Goal: Task Accomplishment & Management: Use online tool/utility

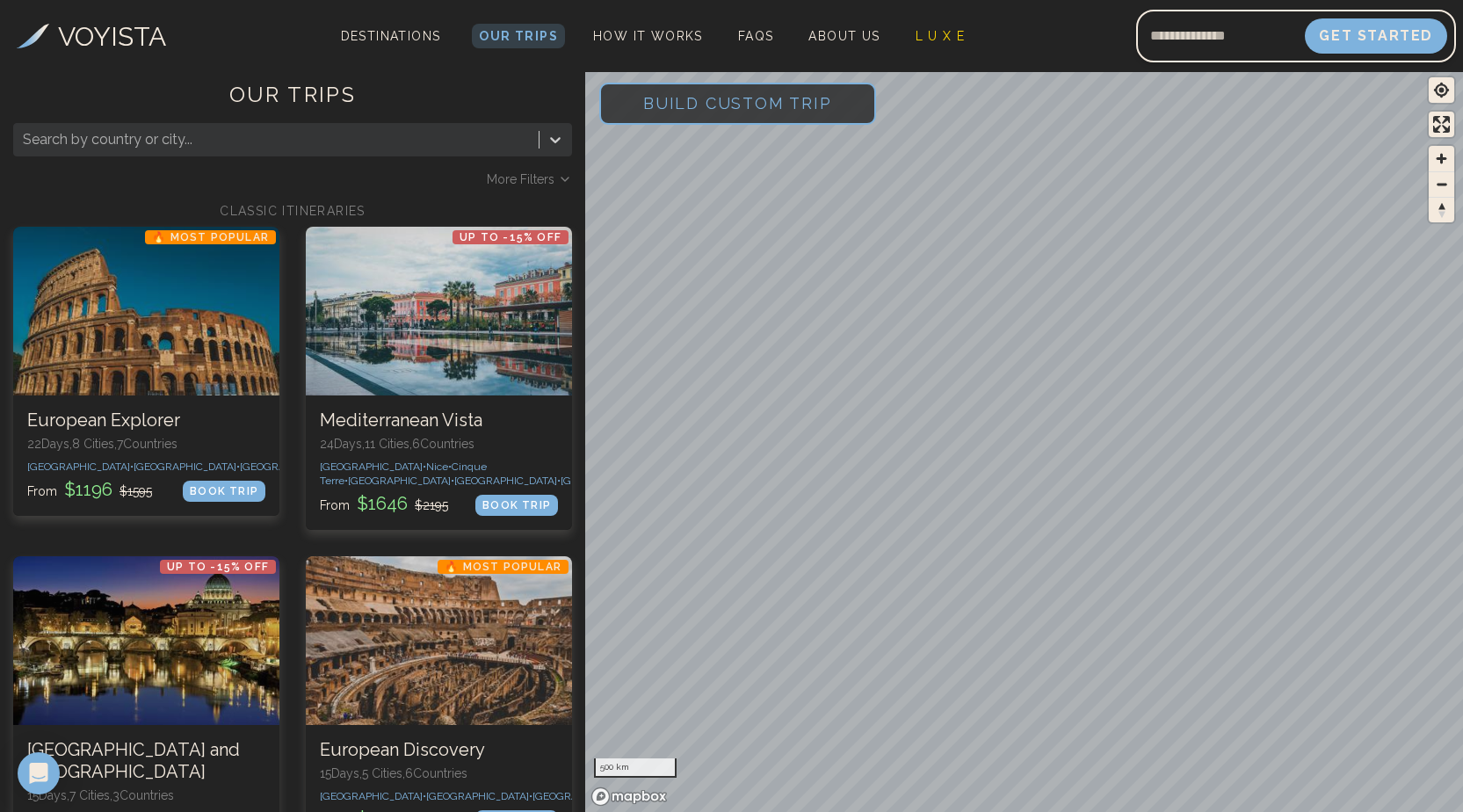
click at [707, 114] on span "Build Custom Trip" at bounding box center [737, 103] width 245 height 75
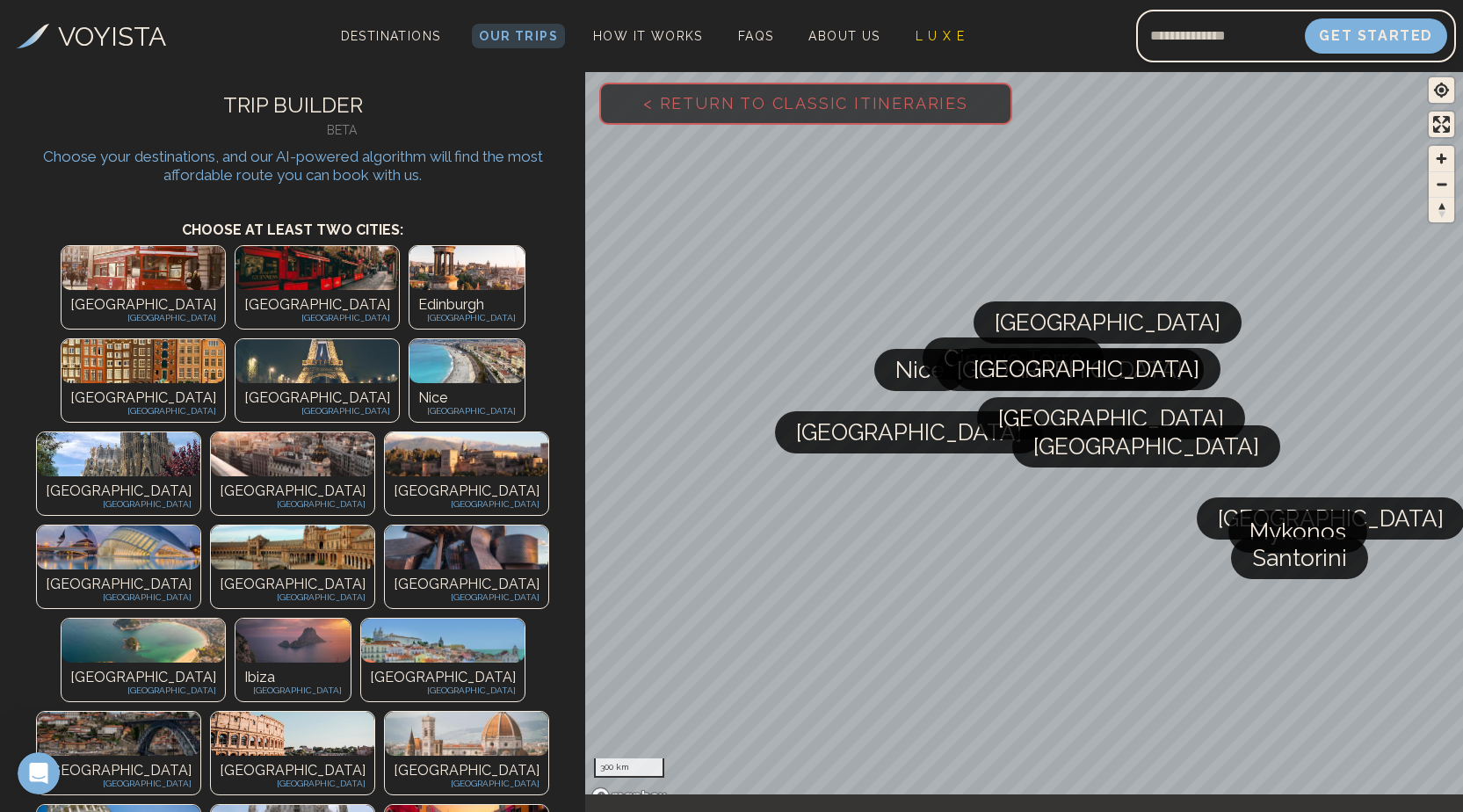
click at [91, 264] on img at bounding box center [143, 268] width 164 height 44
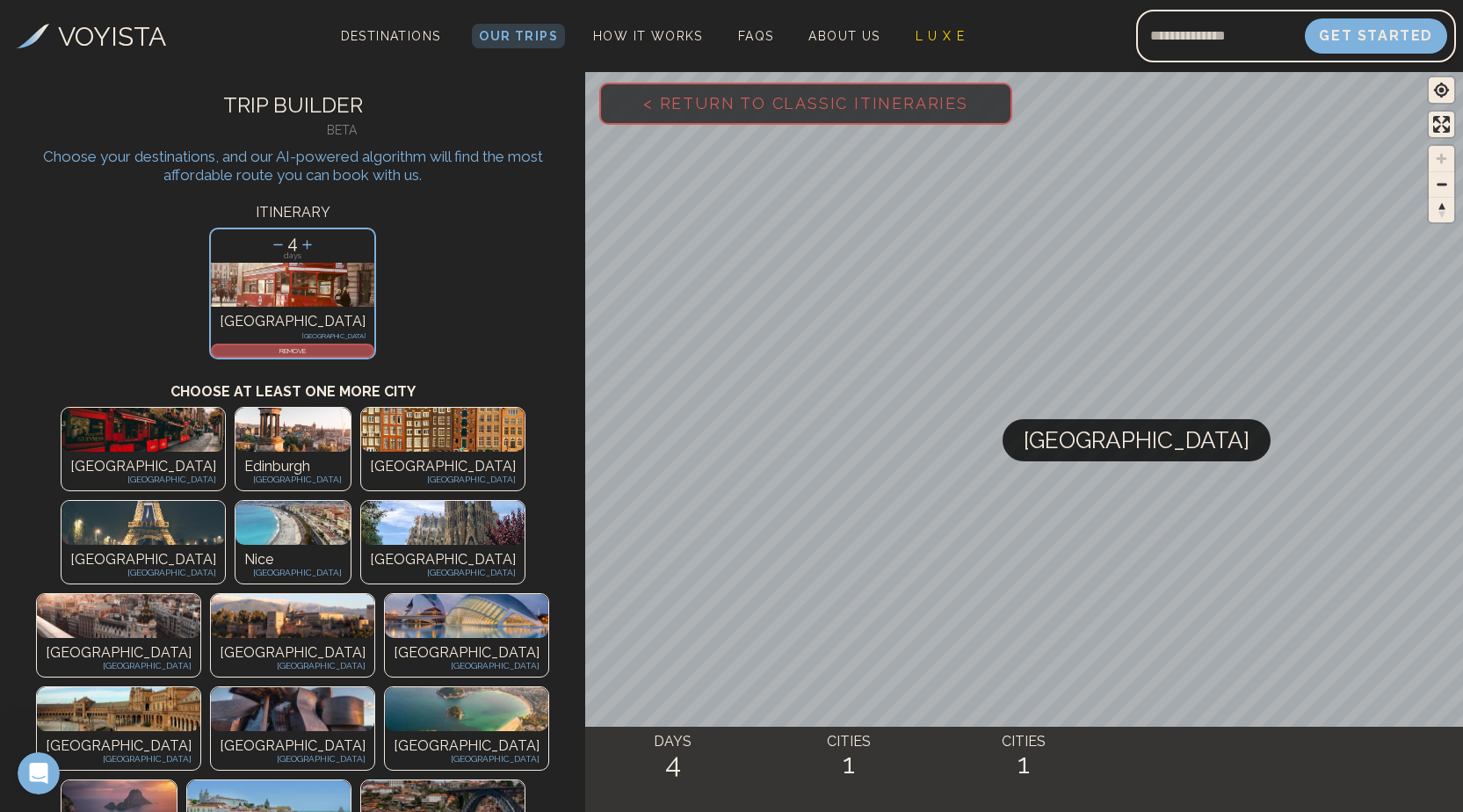
click at [361, 449] on img at bounding box center [442, 430] width 164 height 44
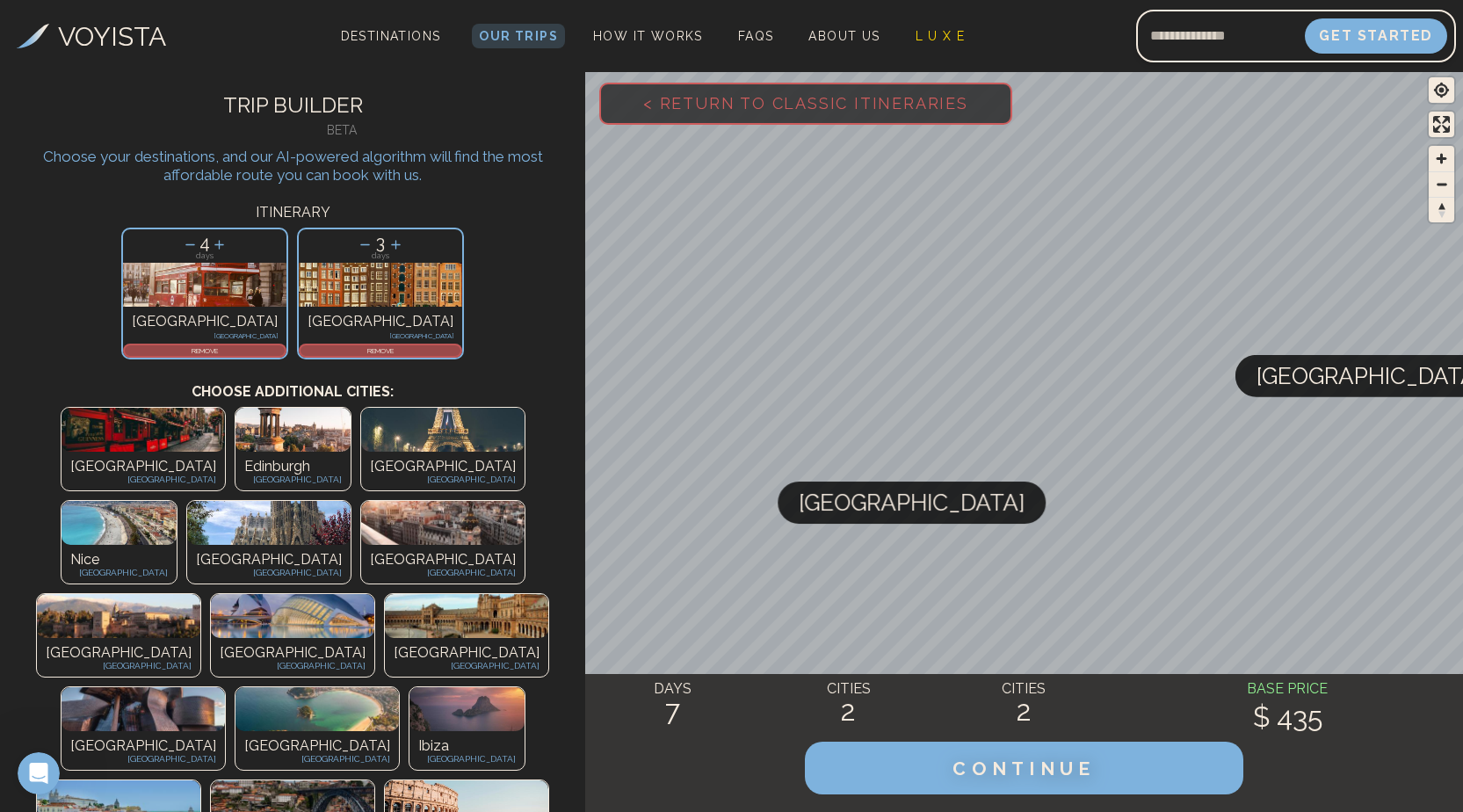
click at [361, 448] on img at bounding box center [442, 430] width 164 height 44
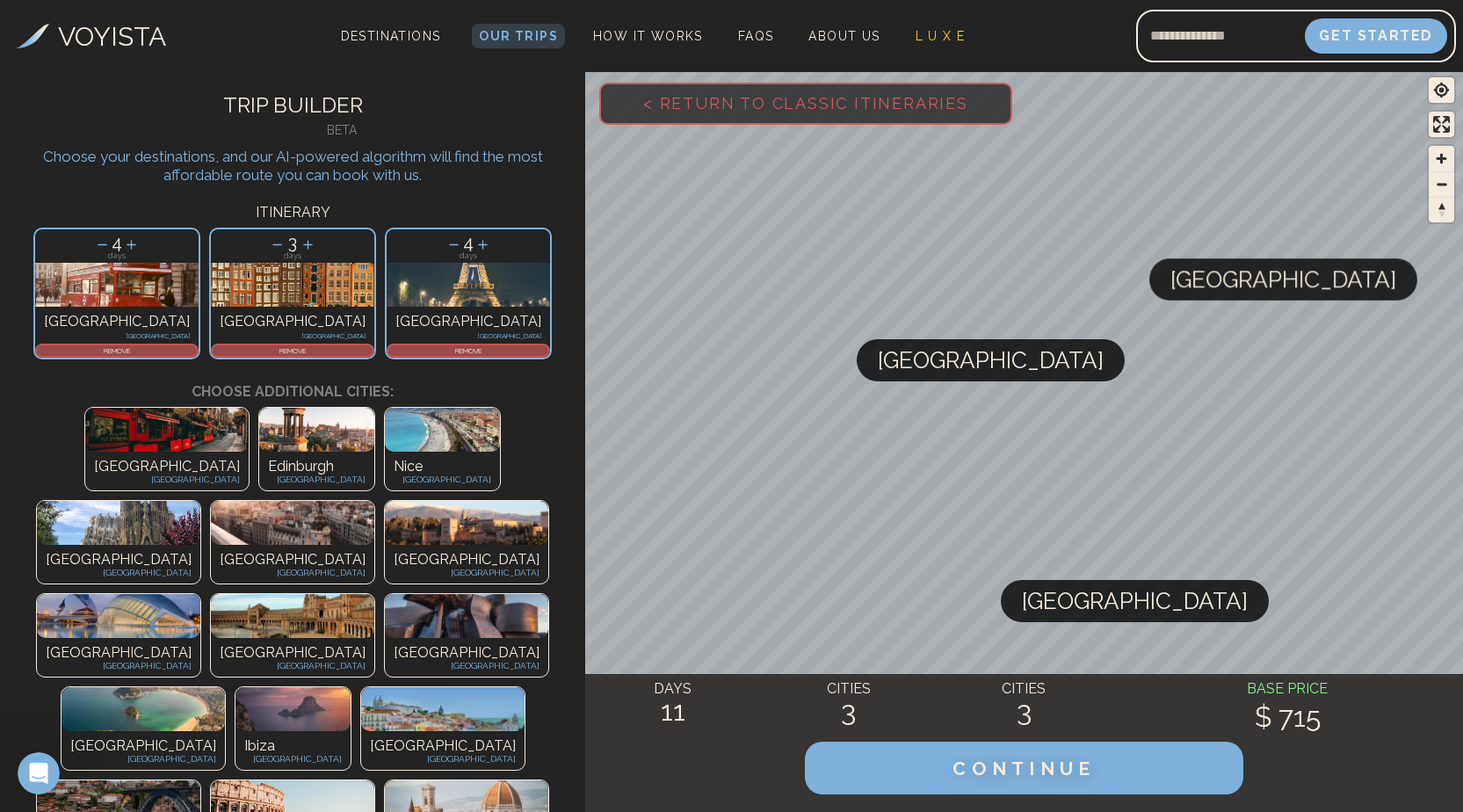
click at [201, 501] on img at bounding box center [118, 523] width 164 height 44
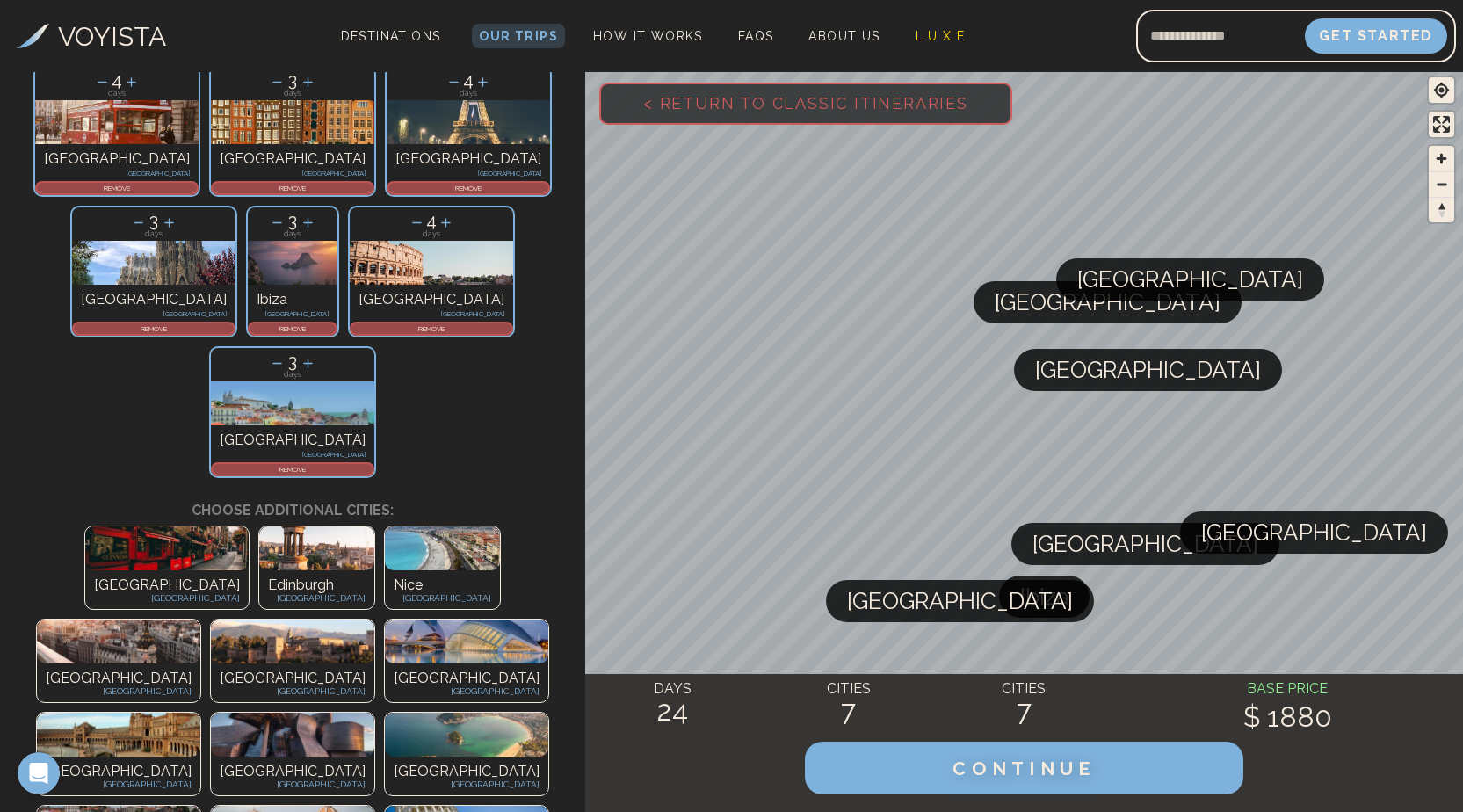
scroll to position [176, 0]
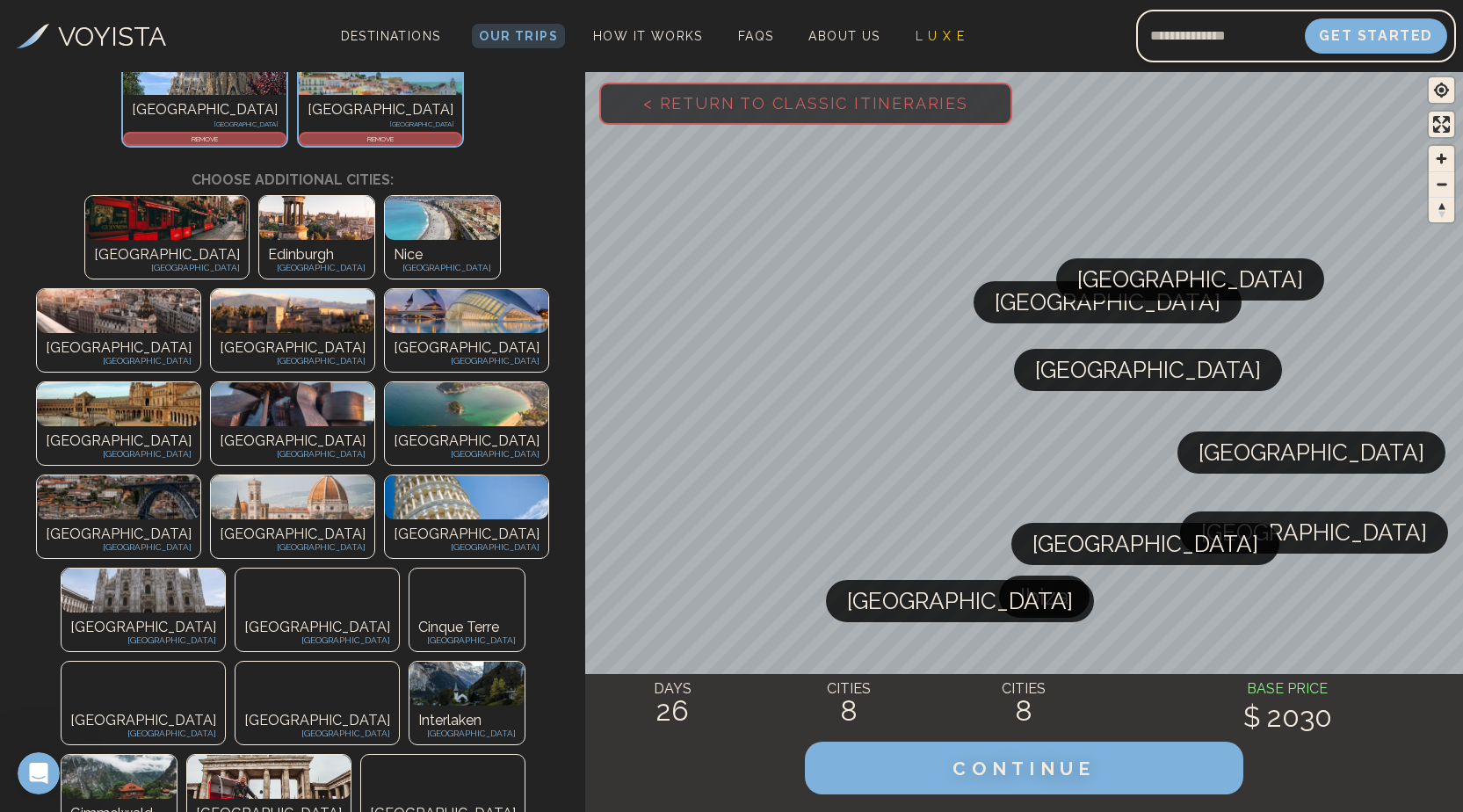
scroll to position [527, 0]
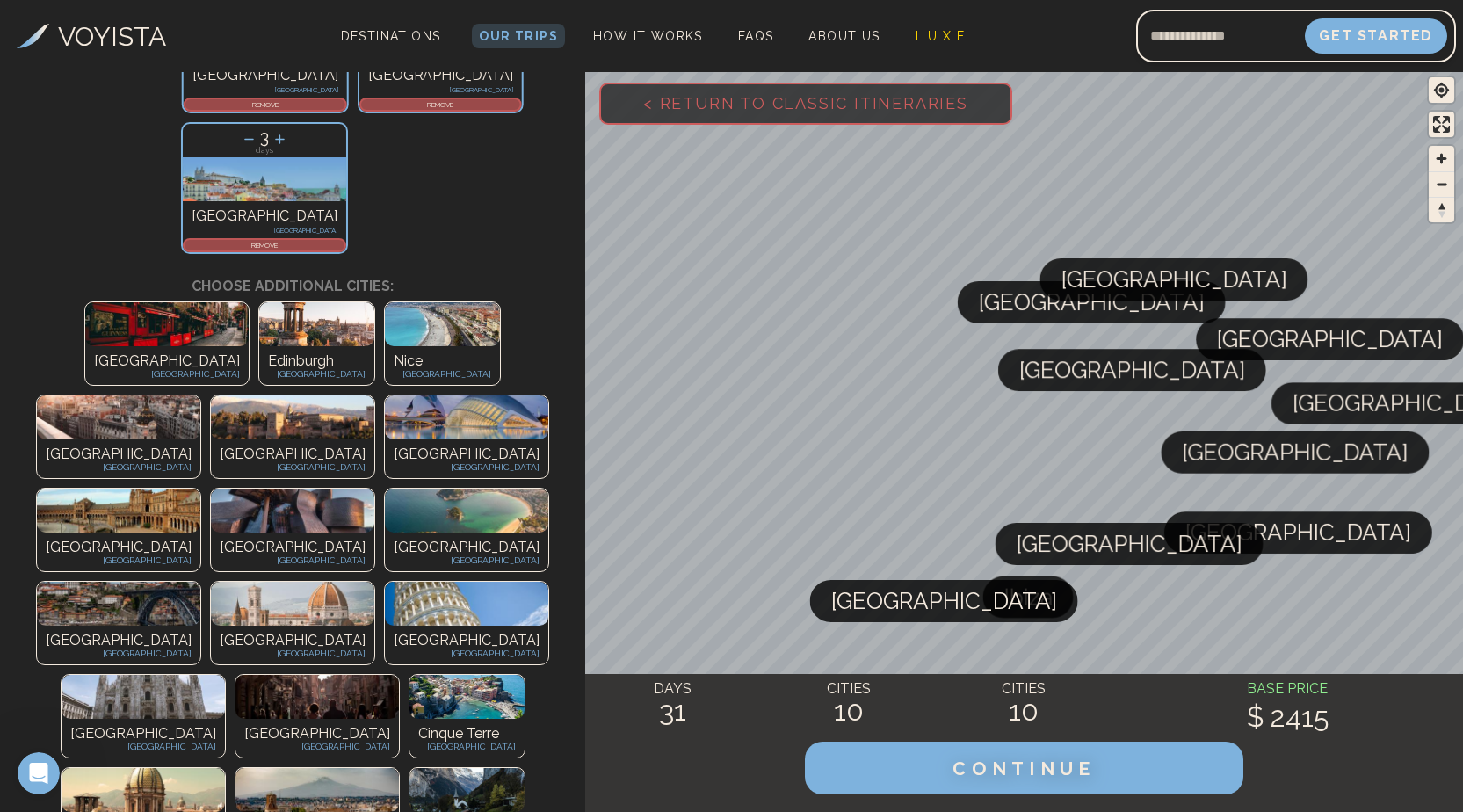
scroll to position [449, 0]
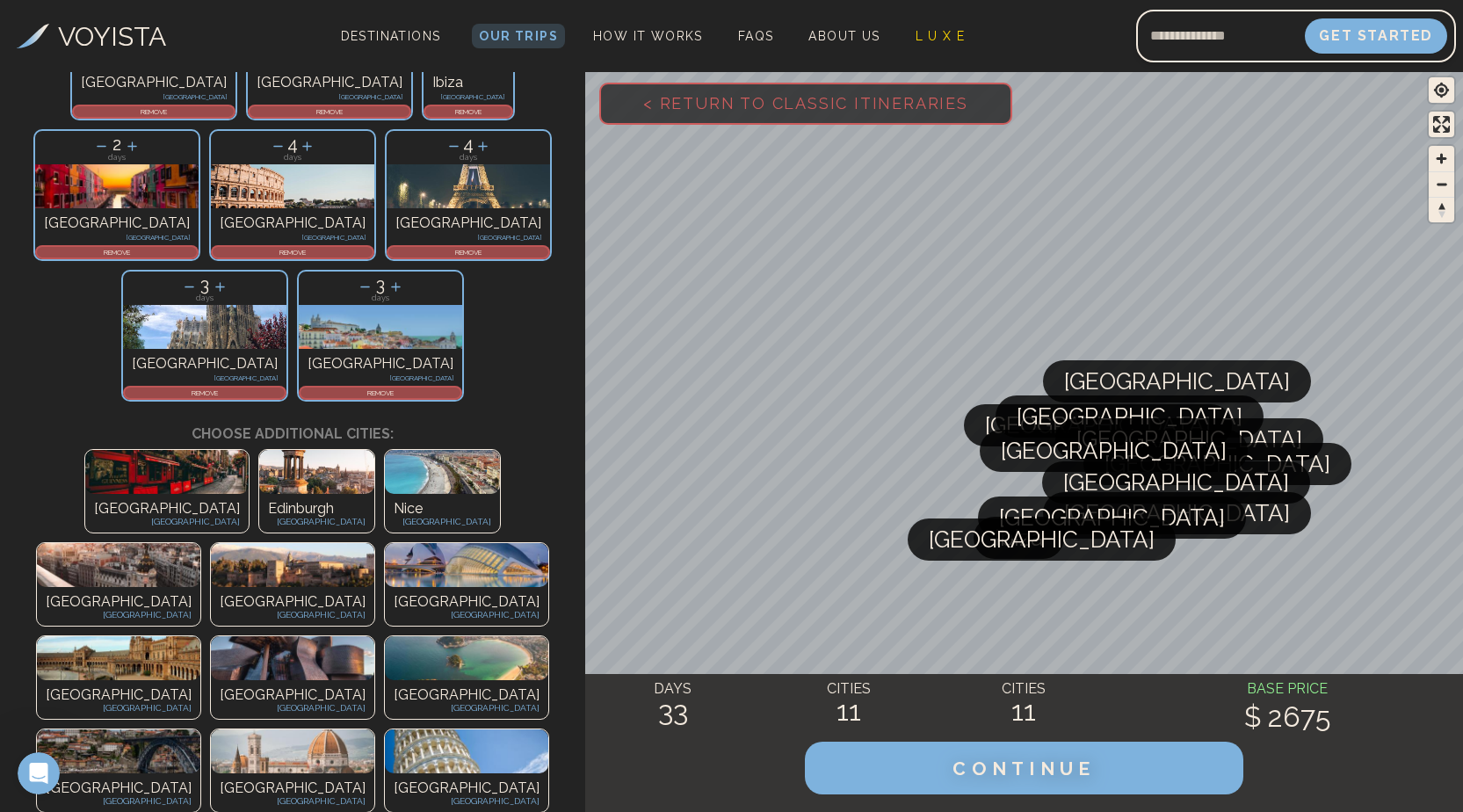
scroll to position [0, 0]
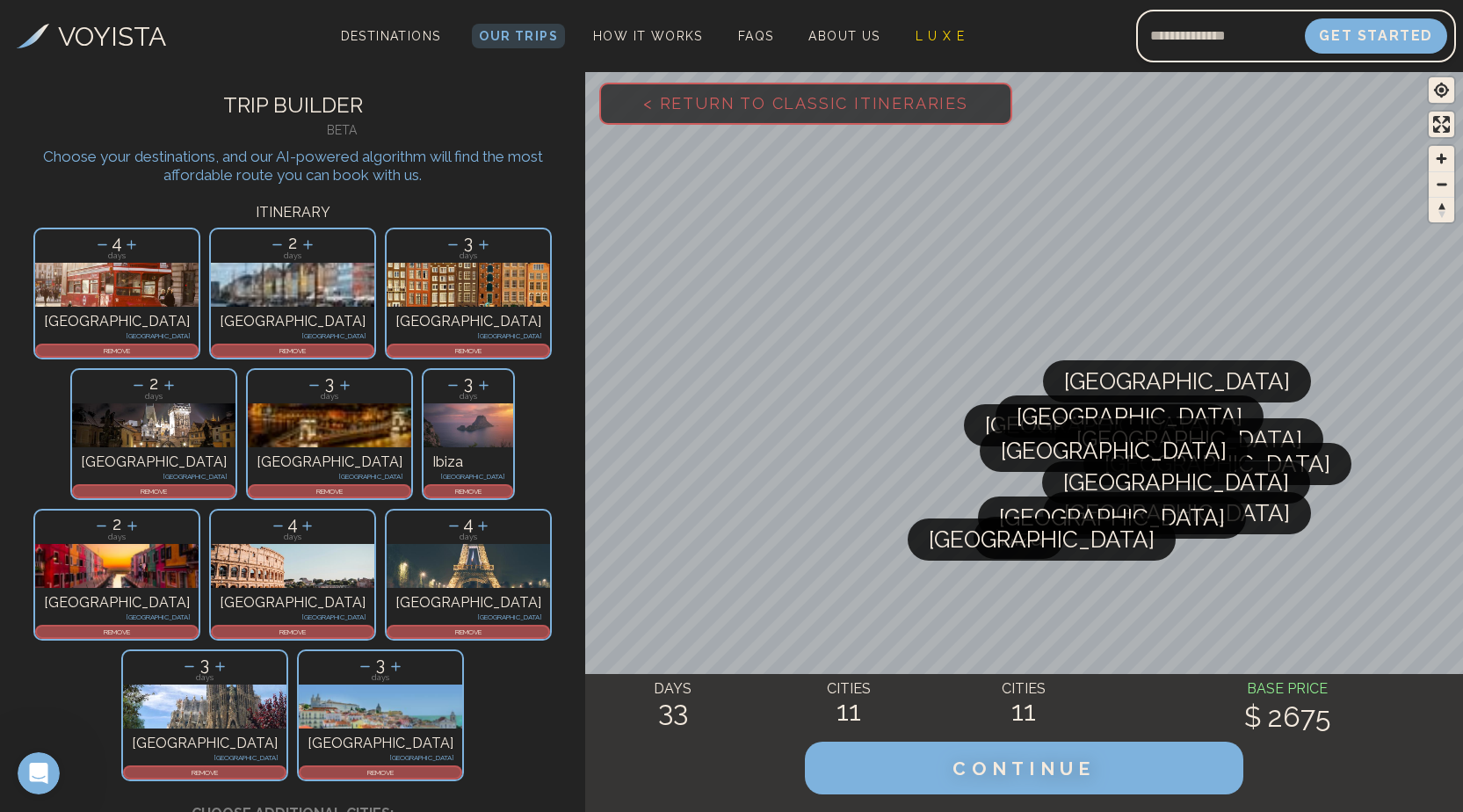
click at [93, 242] on icon at bounding box center [103, 245] width 18 height 18
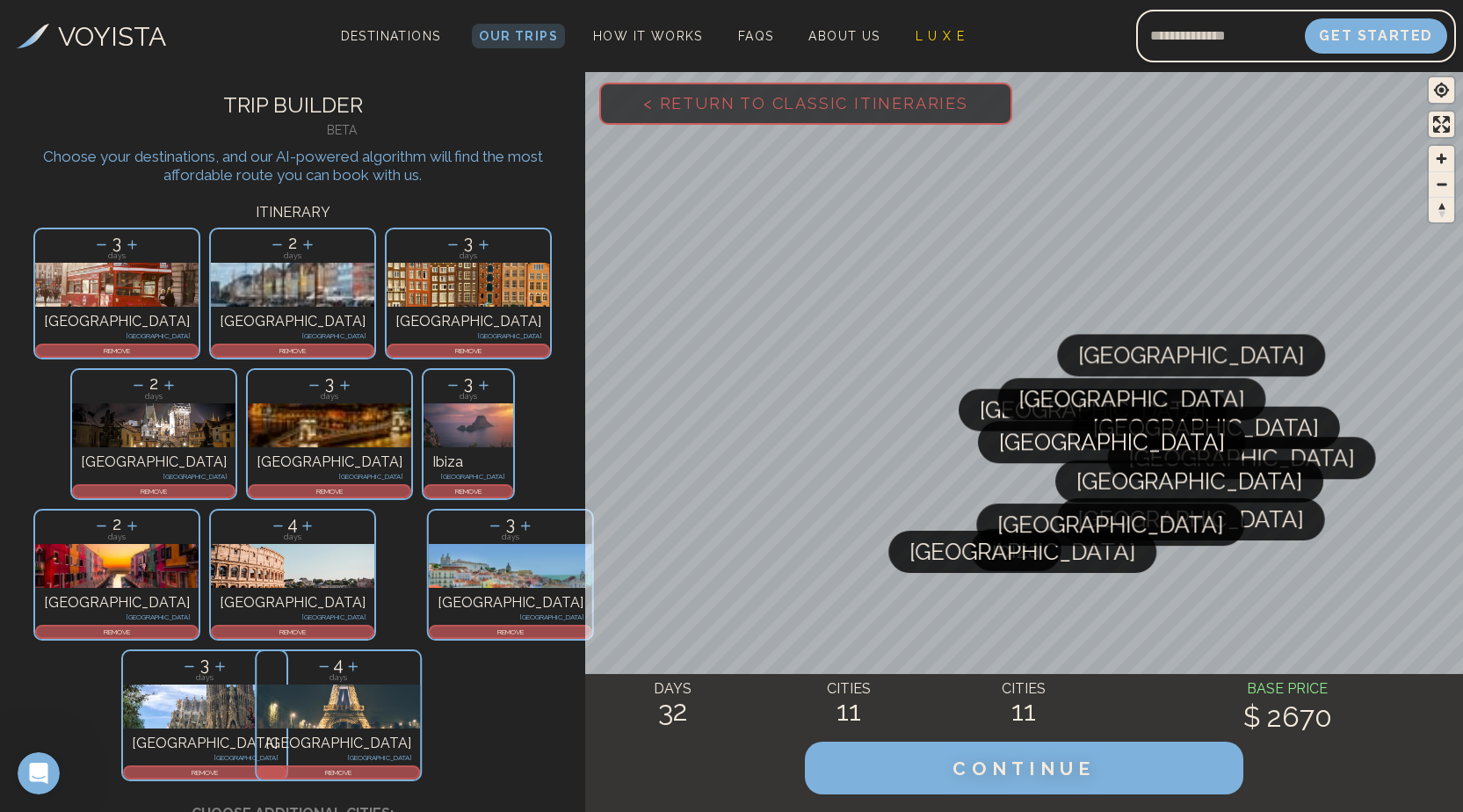
click at [92, 242] on icon at bounding box center [102, 245] width 18 height 18
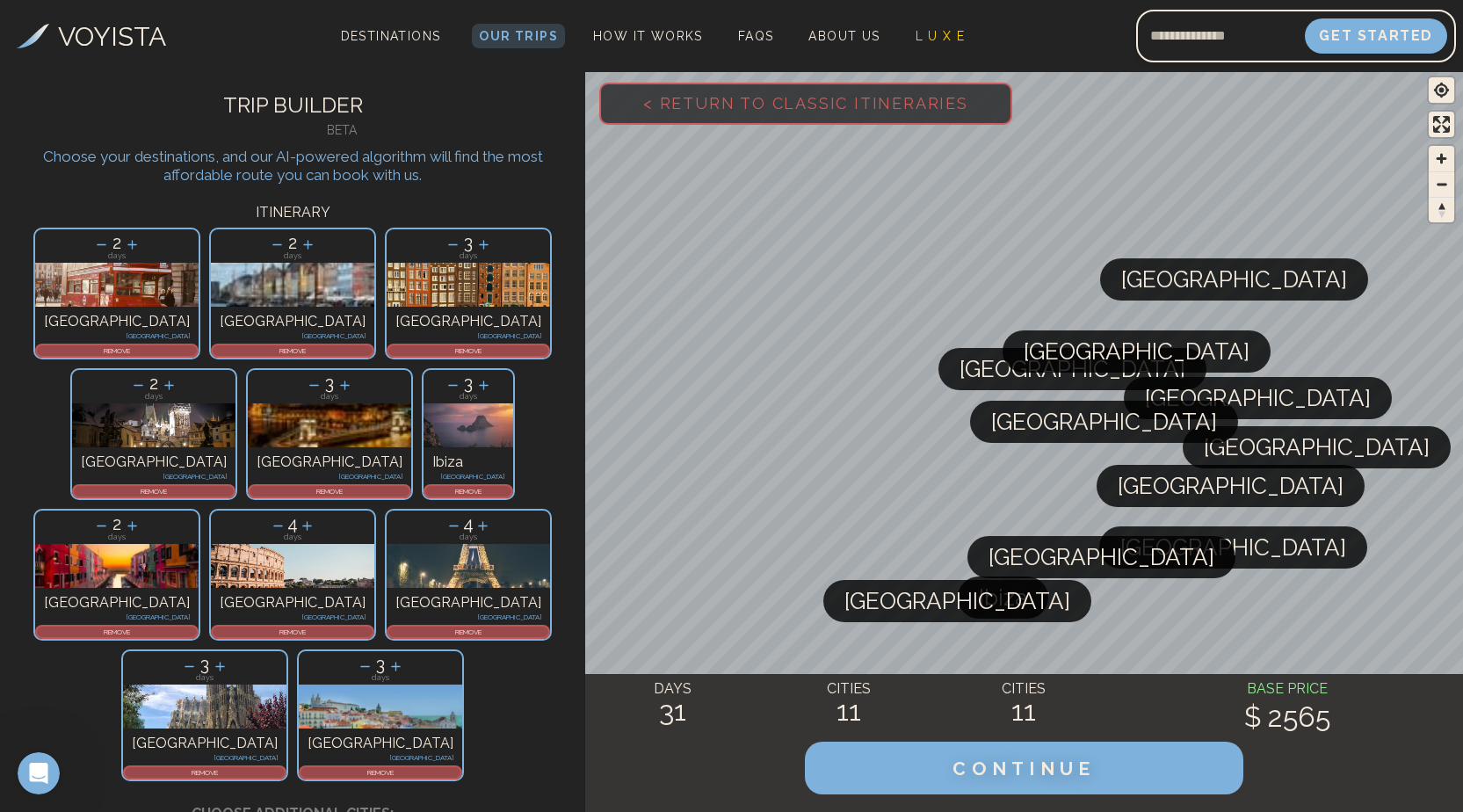
click at [268, 240] on icon at bounding box center [277, 245] width 18 height 18
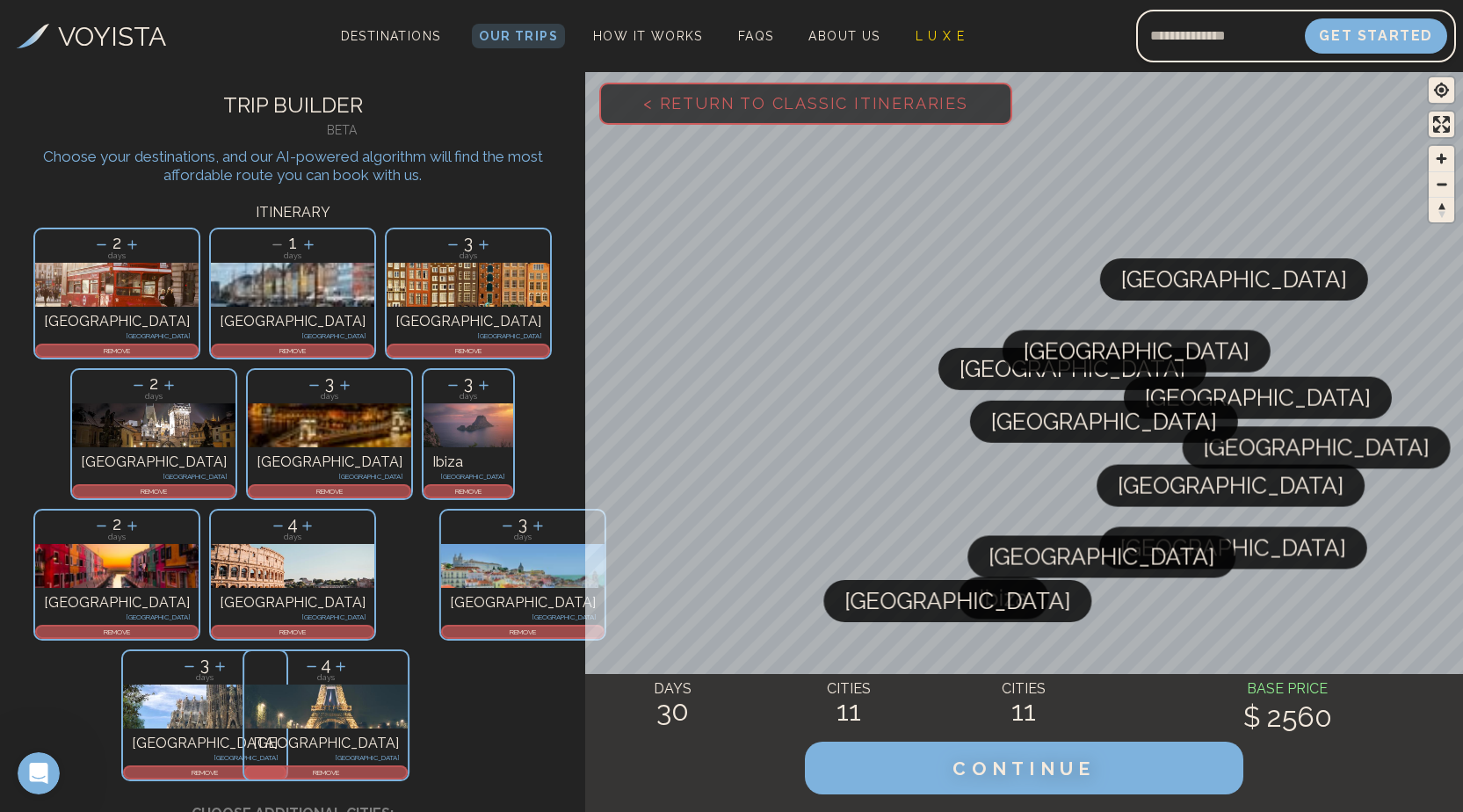
click at [268, 240] on icon at bounding box center [277, 245] width 18 height 18
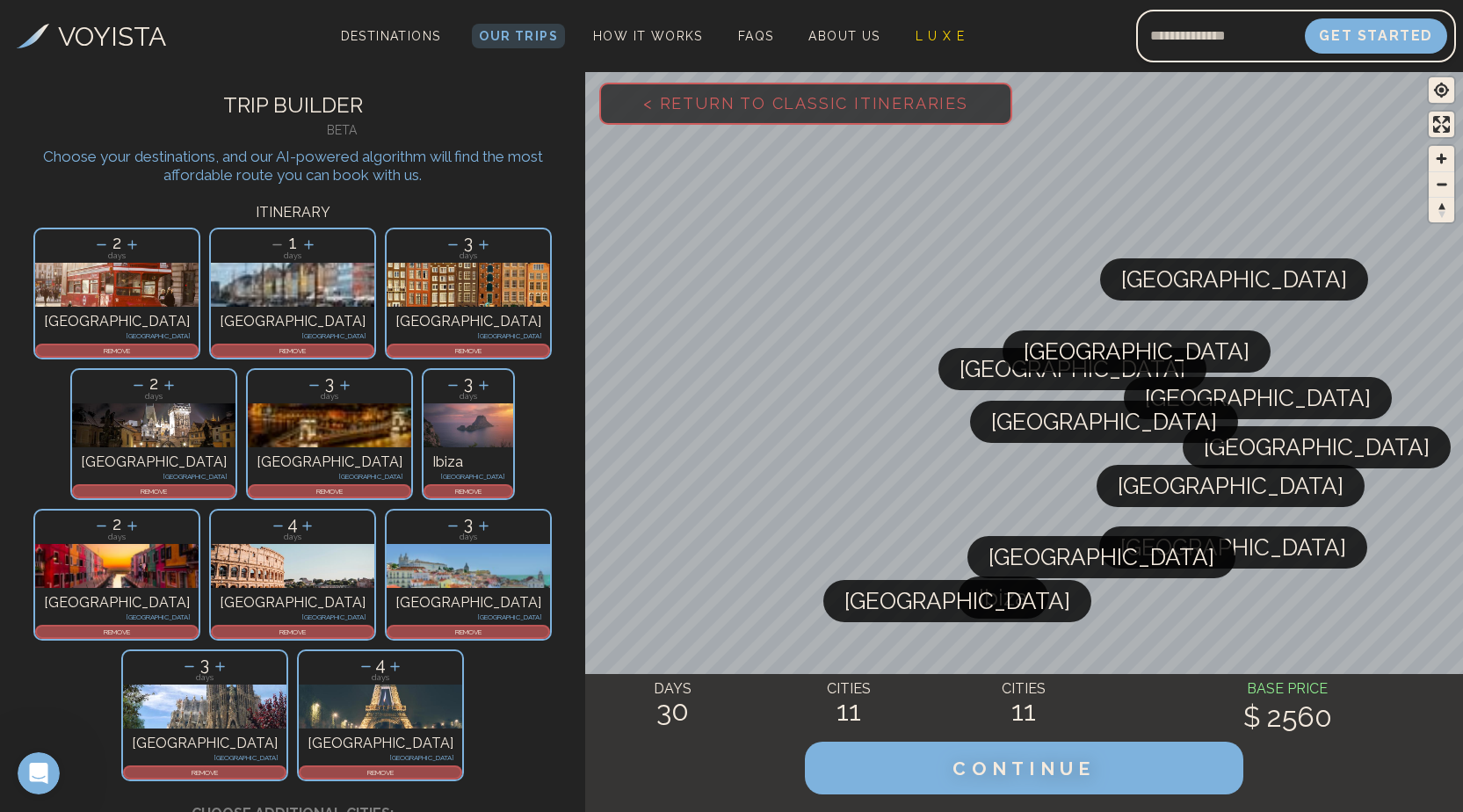
click at [213, 346] on p "REMOVE" at bounding box center [292, 350] width 160 height 10
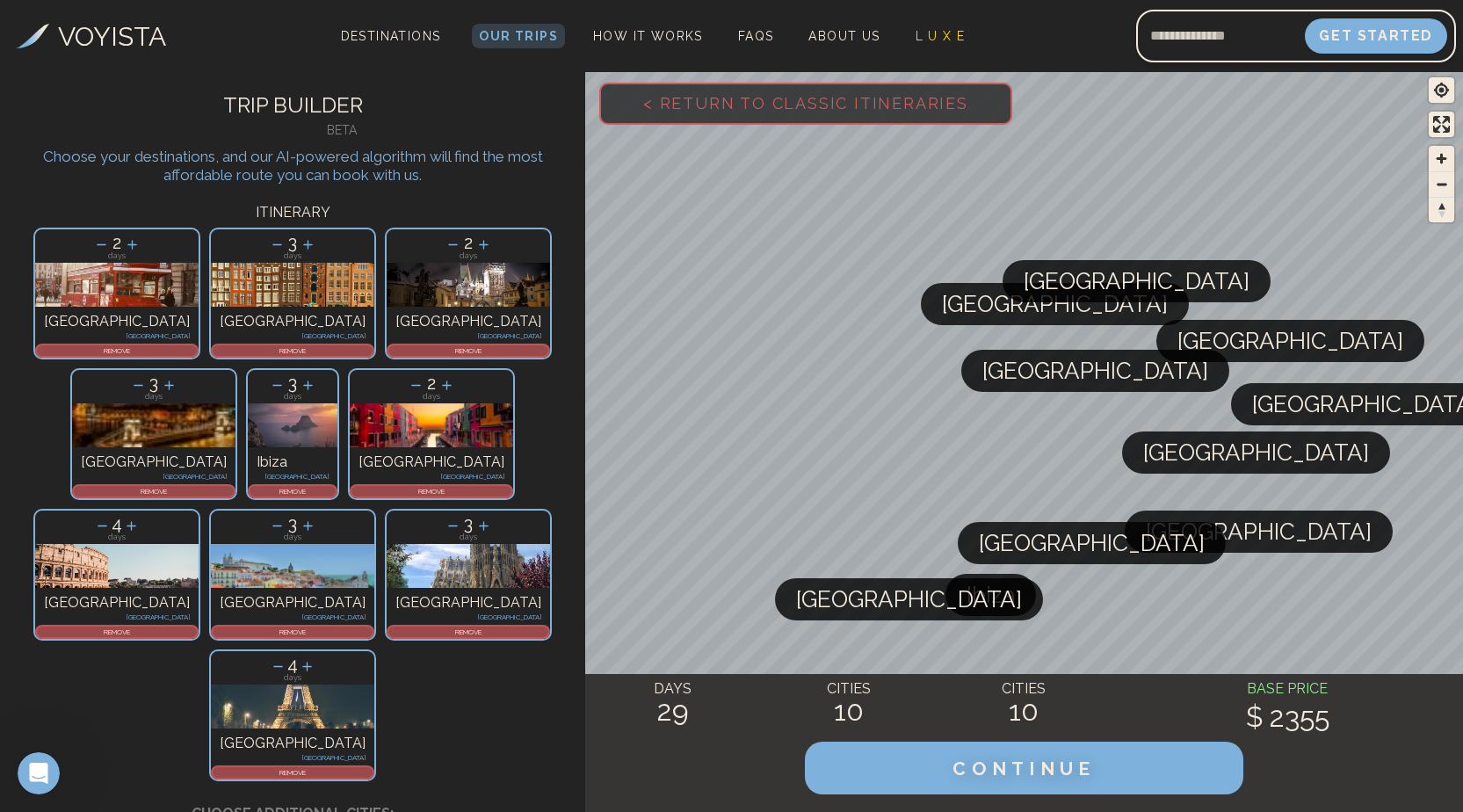
click at [148, 376] on icon at bounding box center [139, 386] width 18 height 18
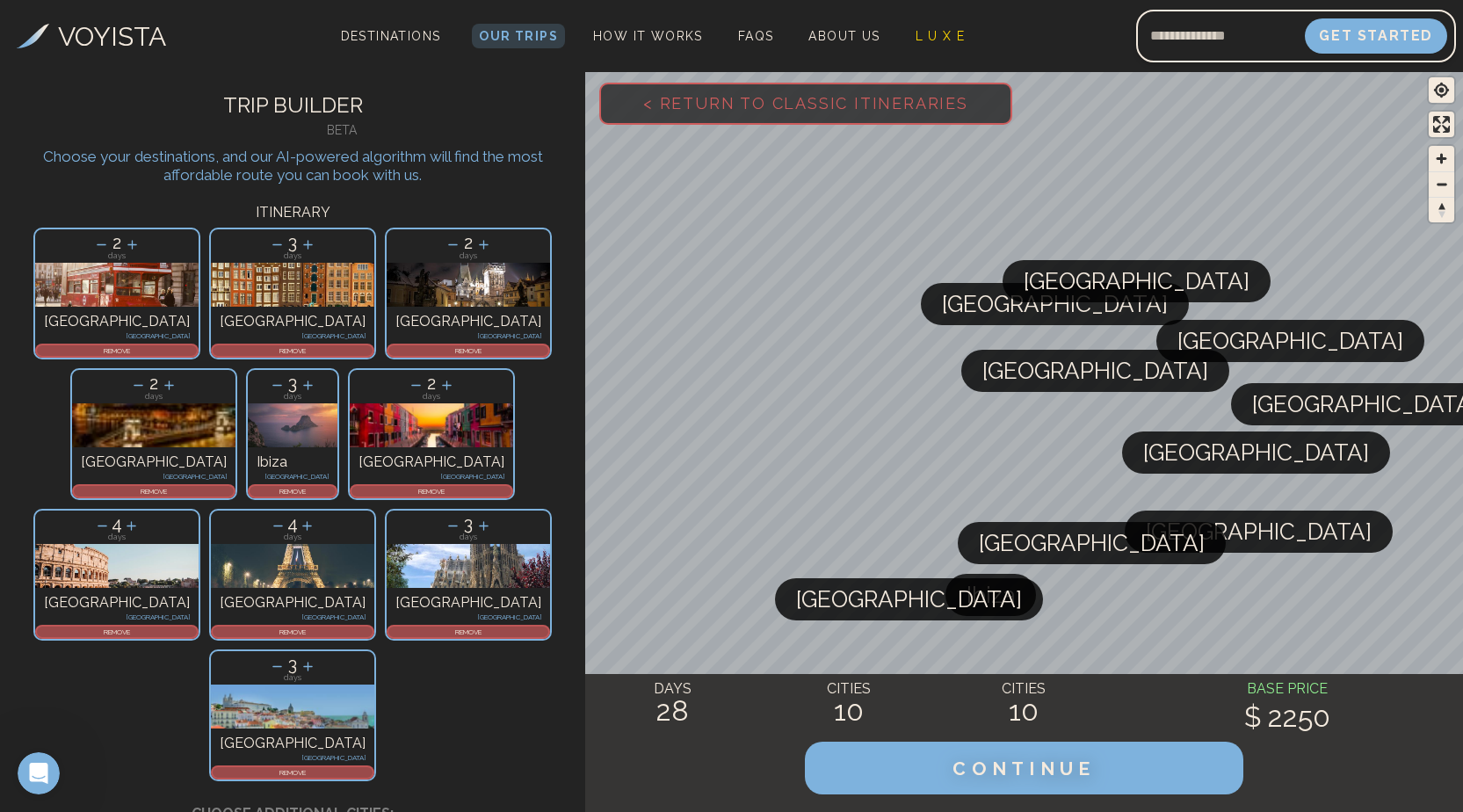
click at [287, 376] on icon at bounding box center [277, 386] width 18 height 18
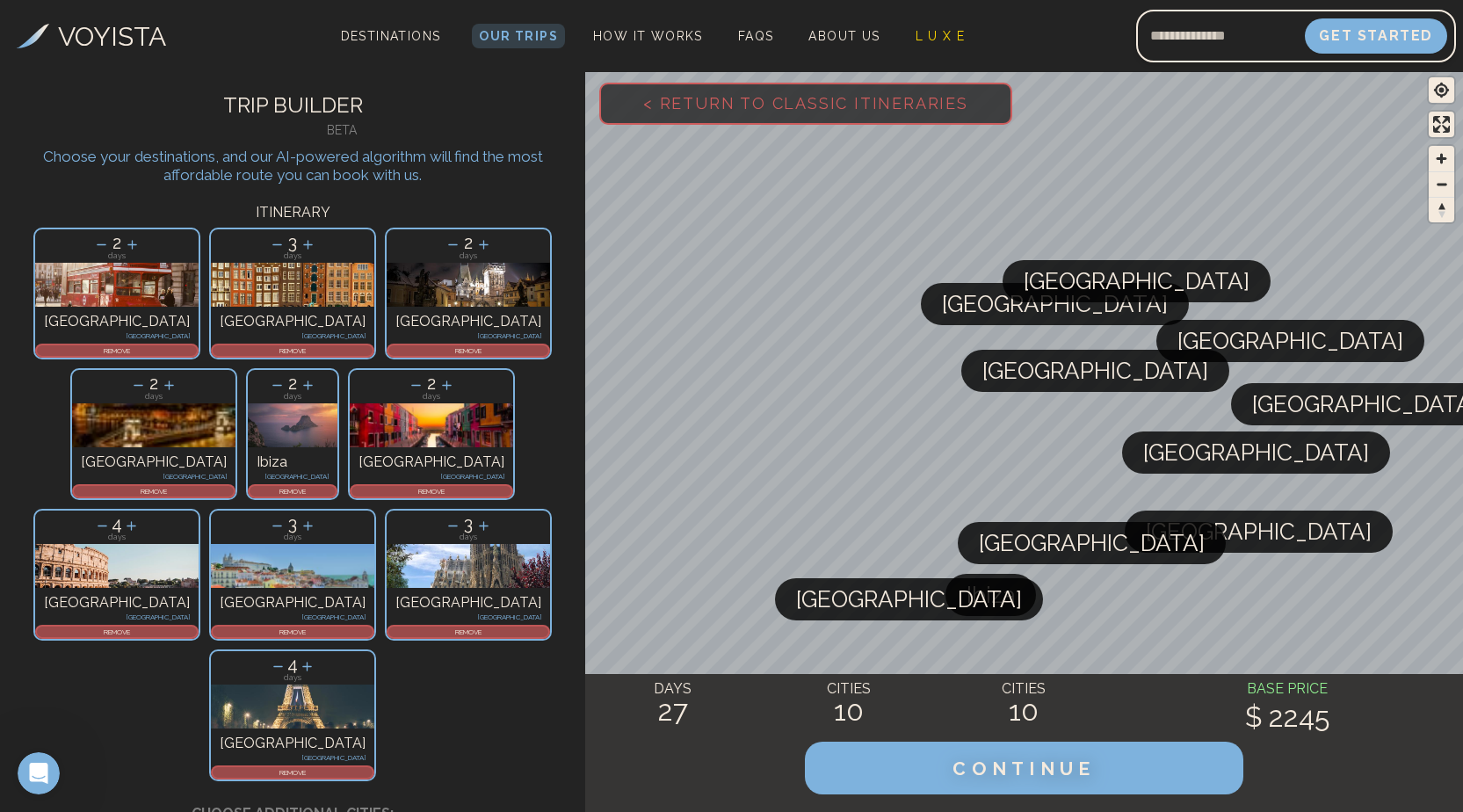
click at [112, 517] on icon at bounding box center [103, 526] width 18 height 18
click at [111, 517] on icon at bounding box center [102, 526] width 18 height 18
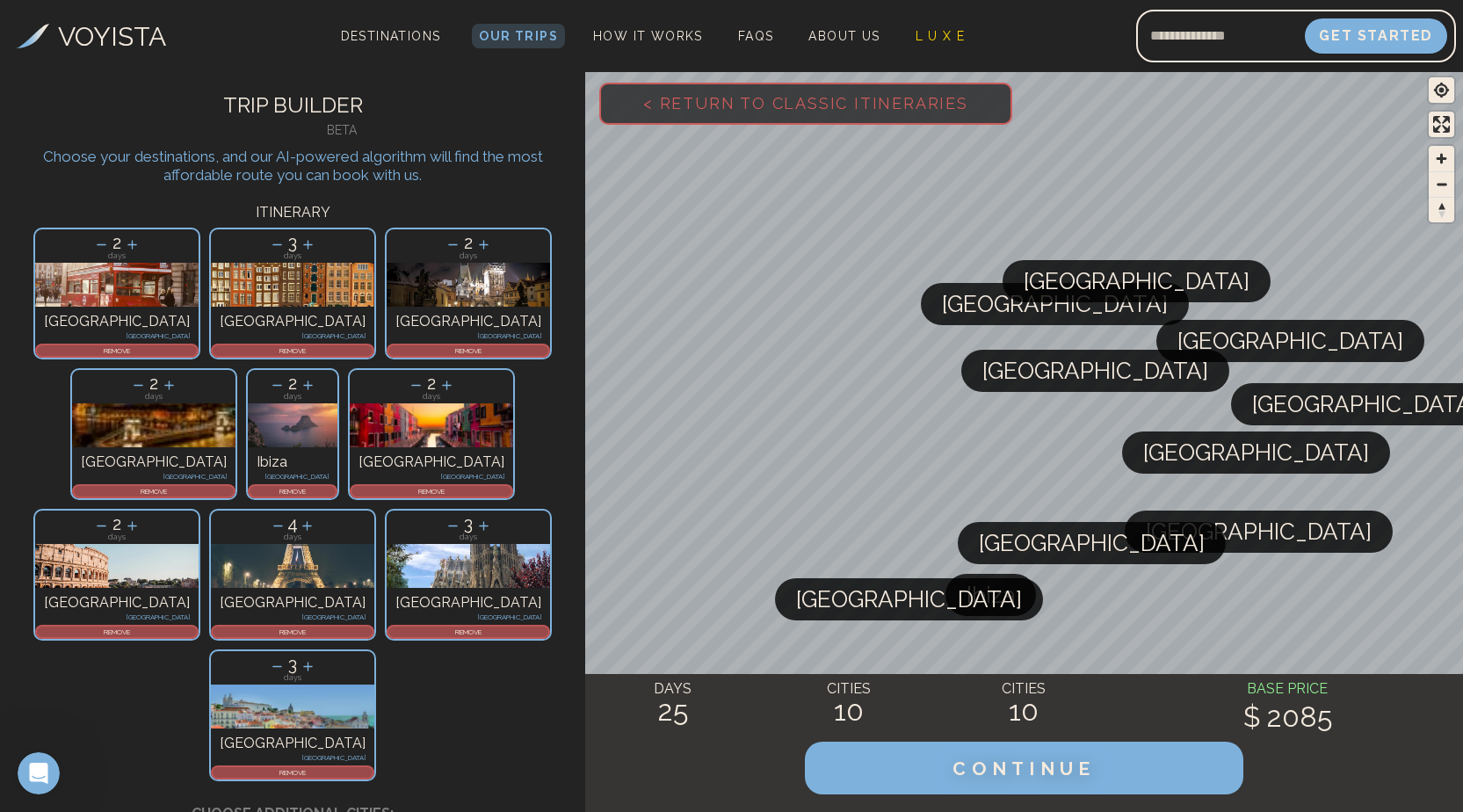
click at [269, 517] on icon at bounding box center [278, 526] width 18 height 18
click at [268, 517] on icon at bounding box center [277, 526] width 18 height 18
click at [444, 517] on icon at bounding box center [453, 526] width 18 height 18
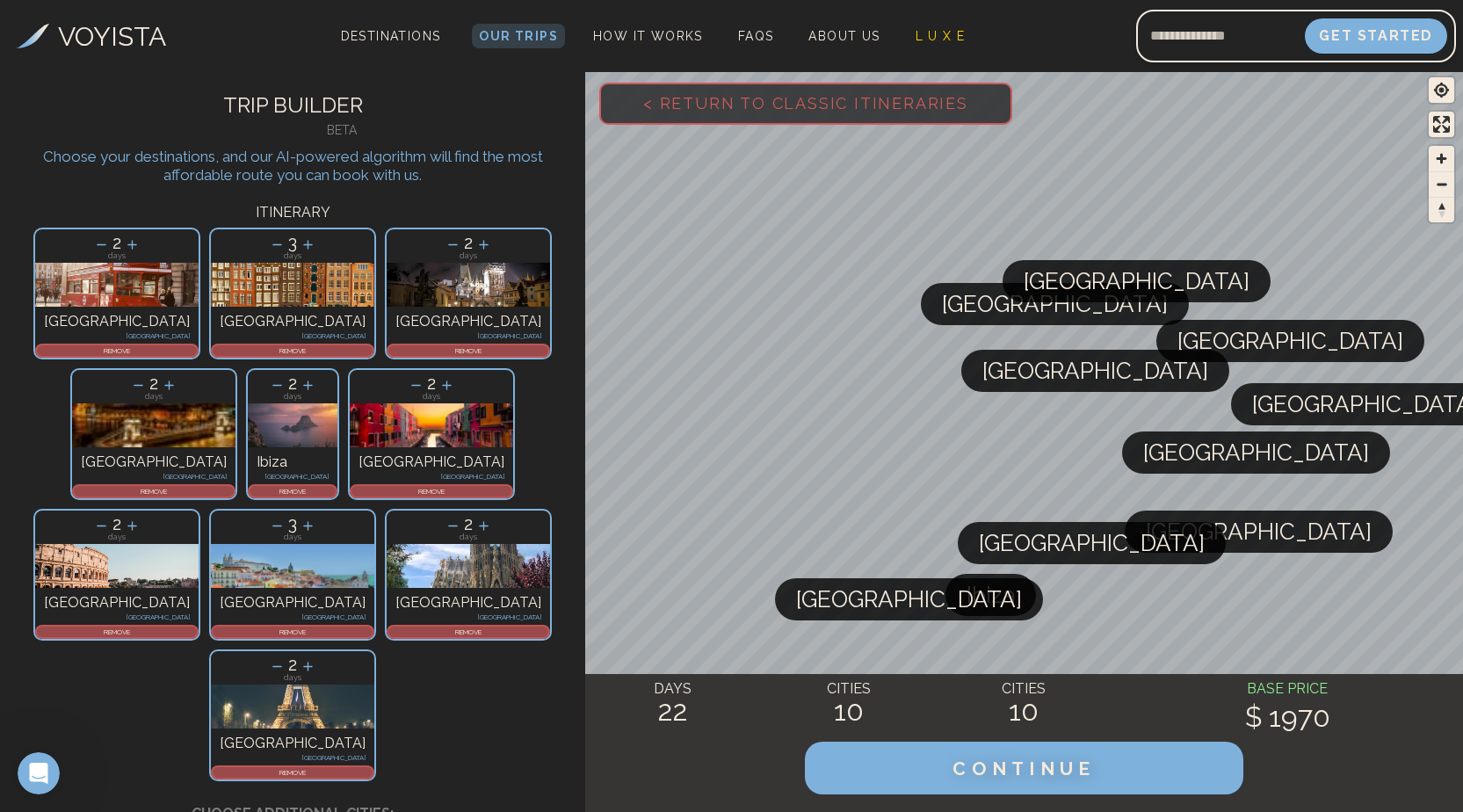
click at [268, 517] on icon at bounding box center [277, 526] width 18 height 18
click at [299, 517] on icon at bounding box center [308, 526] width 18 height 18
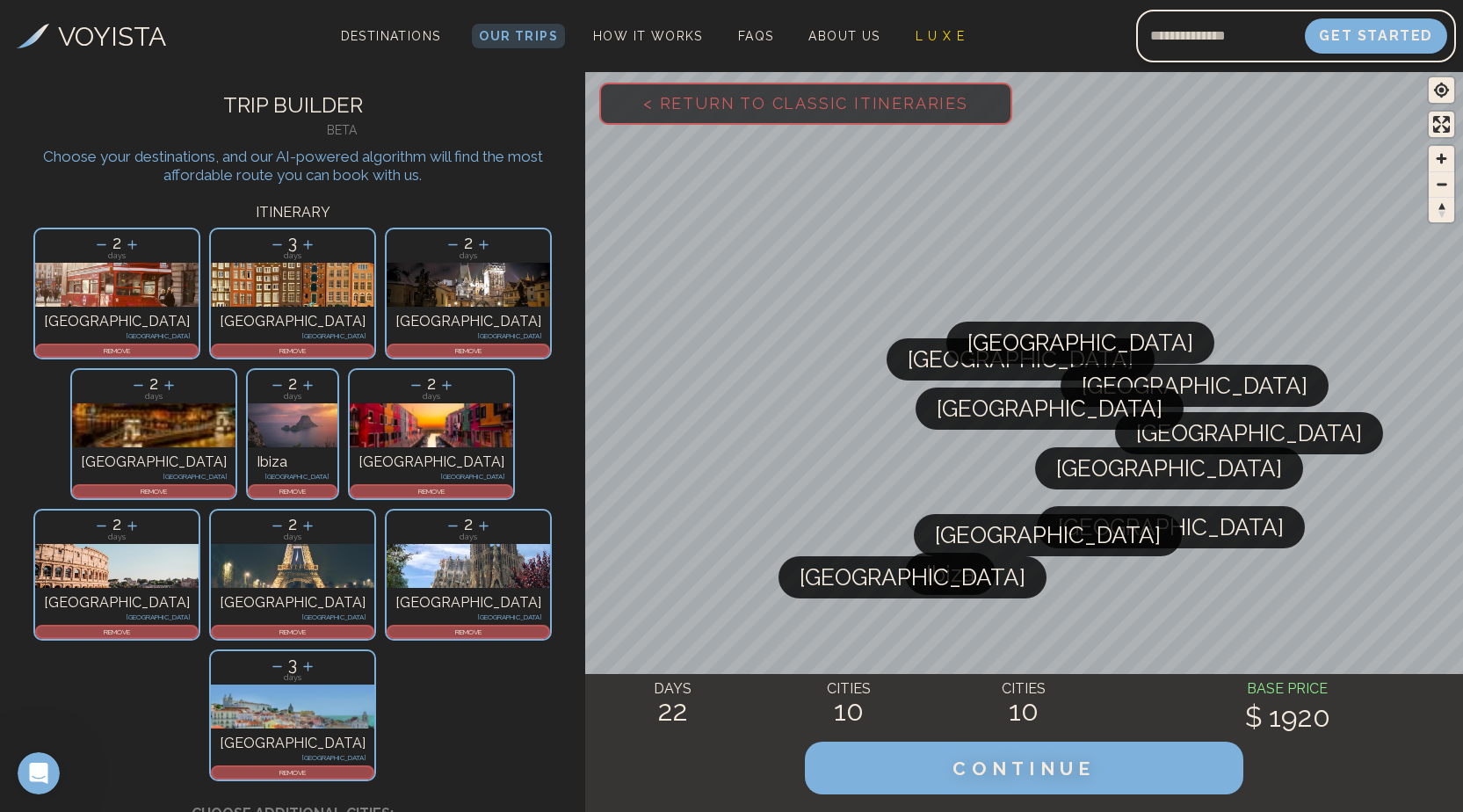
click at [511, 486] on p "REMOVE" at bounding box center [431, 490] width 160 height 10
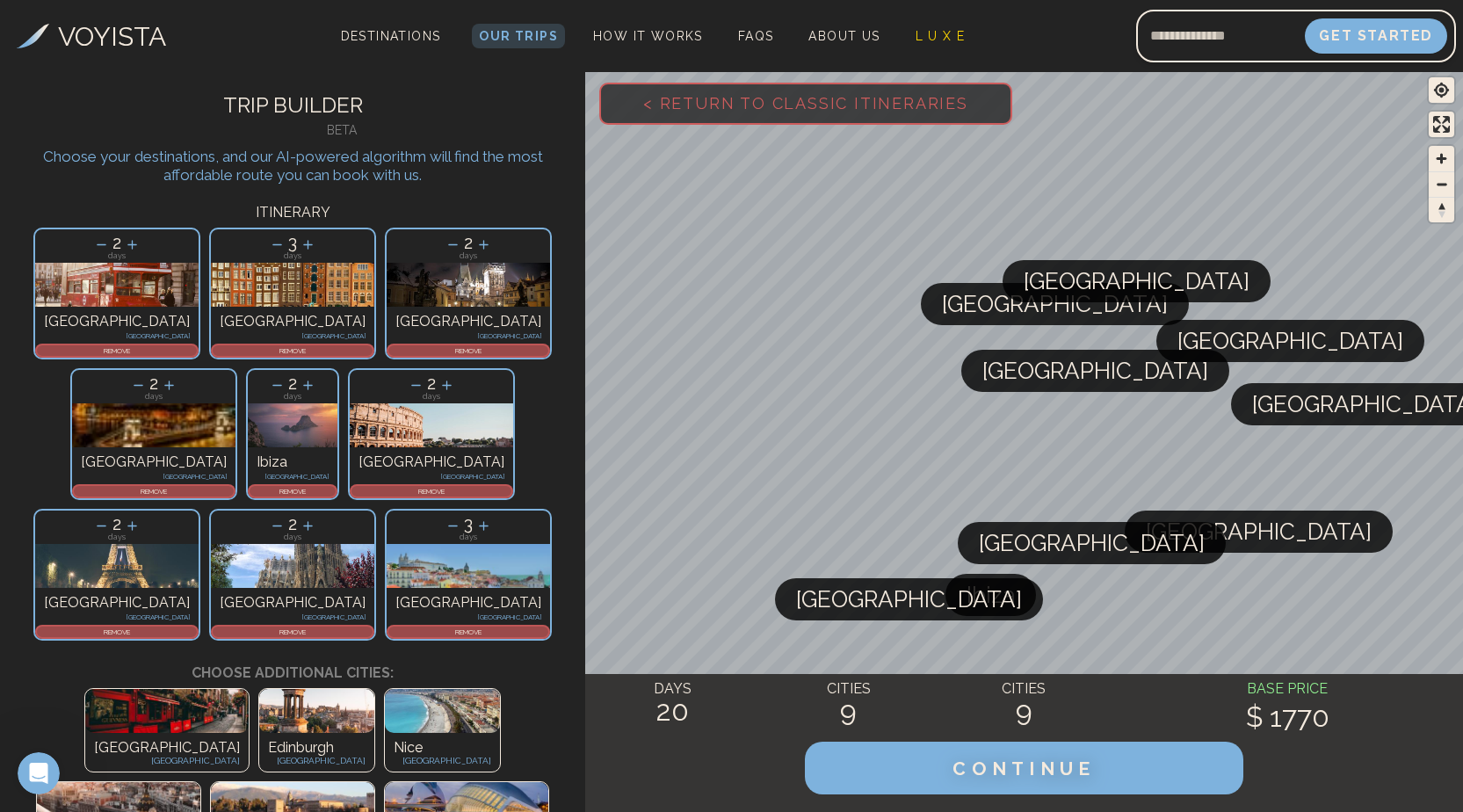
click at [268, 238] on icon at bounding box center [277, 245] width 18 height 18
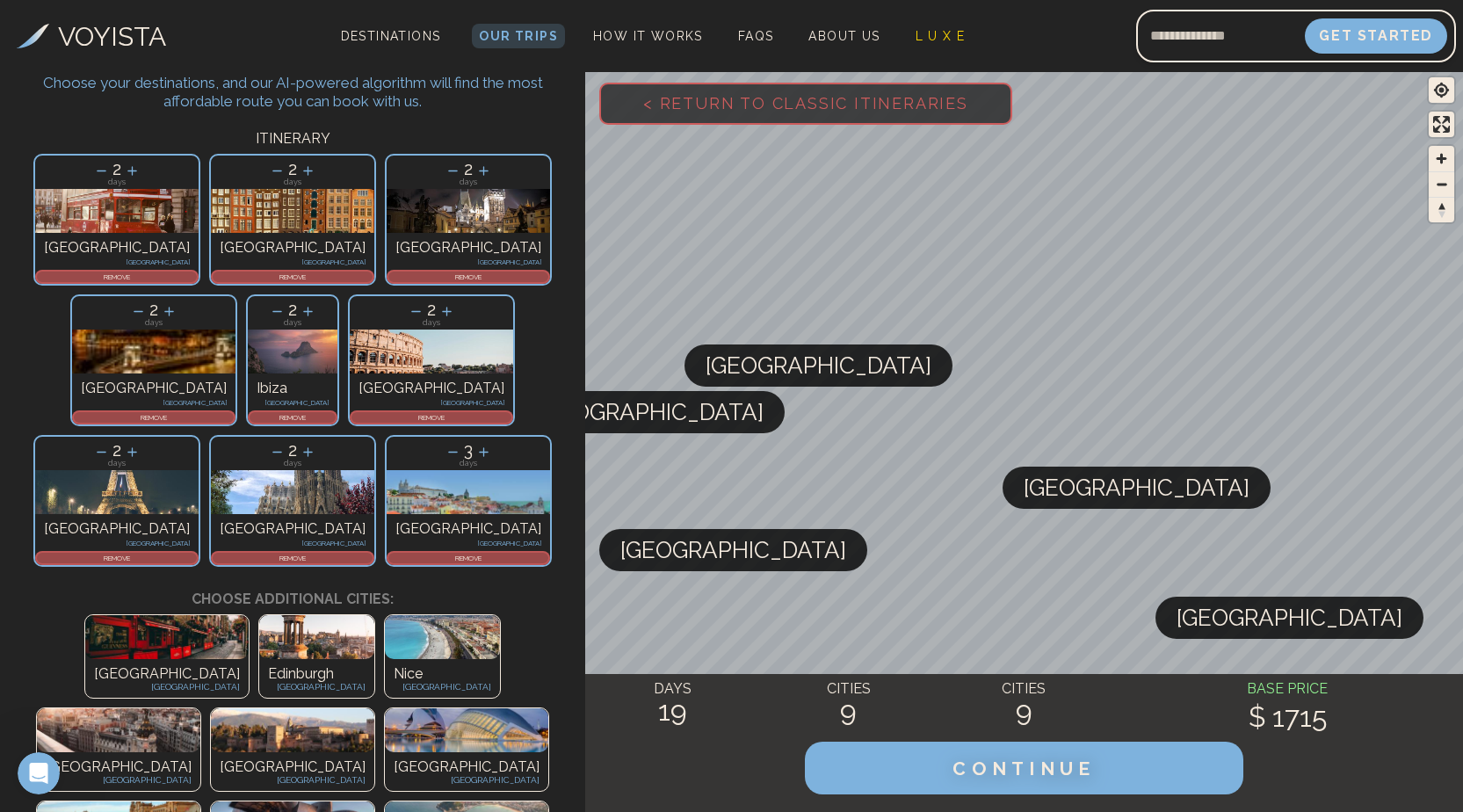
scroll to position [176, 0]
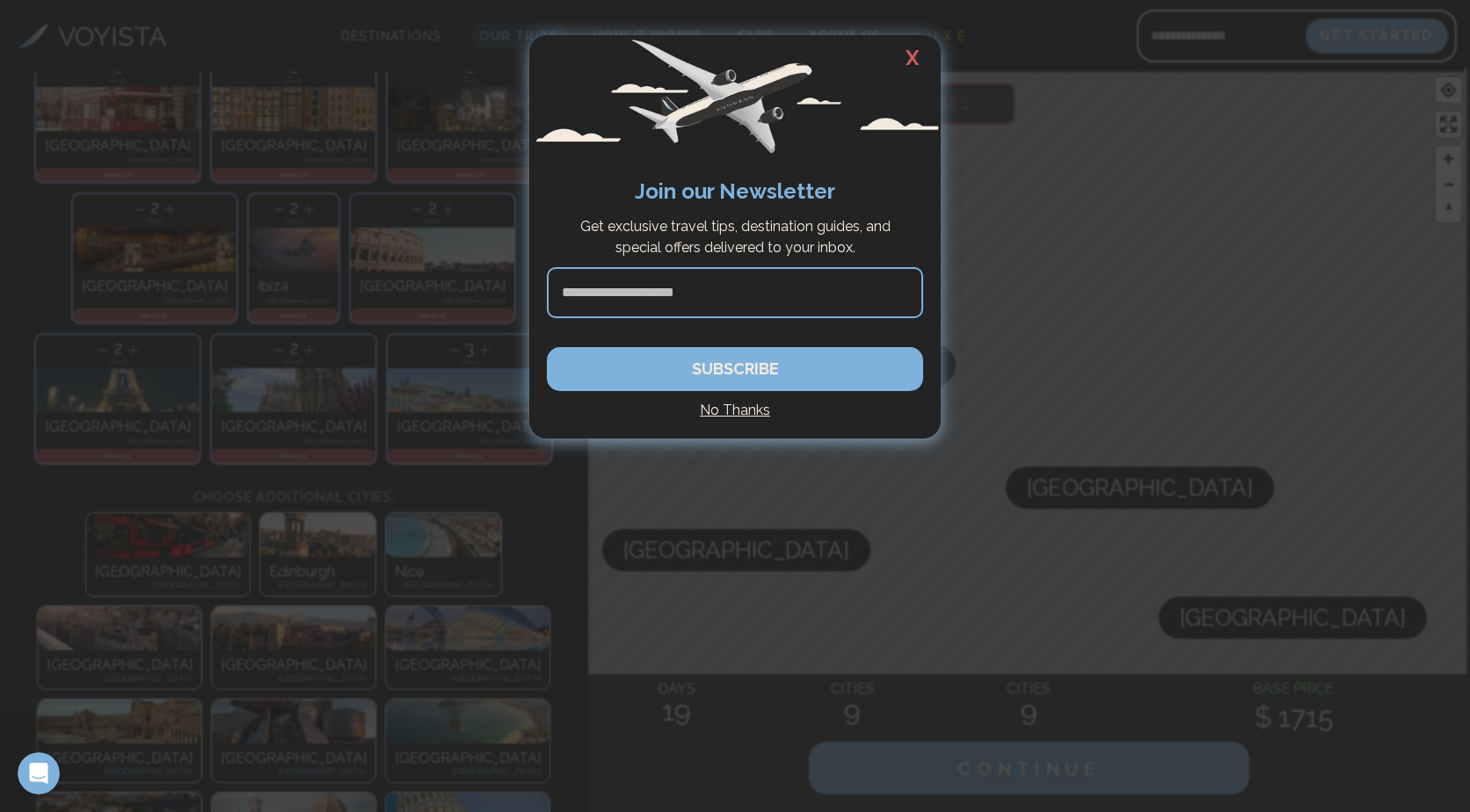
click at [667, 290] on input at bounding box center [735, 292] width 377 height 51
type input "**********"
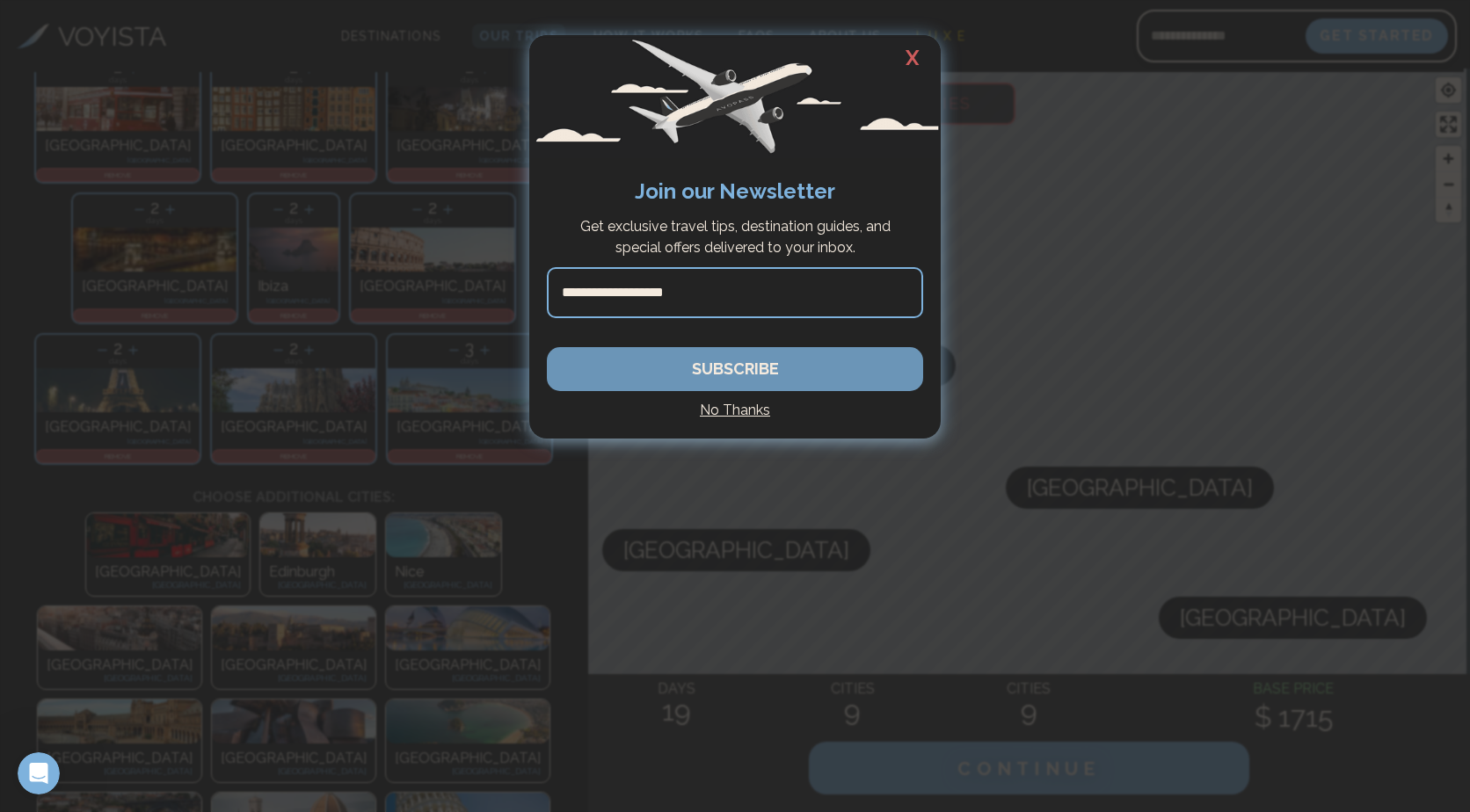
click at [703, 376] on button "SUBSCRIBE" at bounding box center [735, 369] width 377 height 44
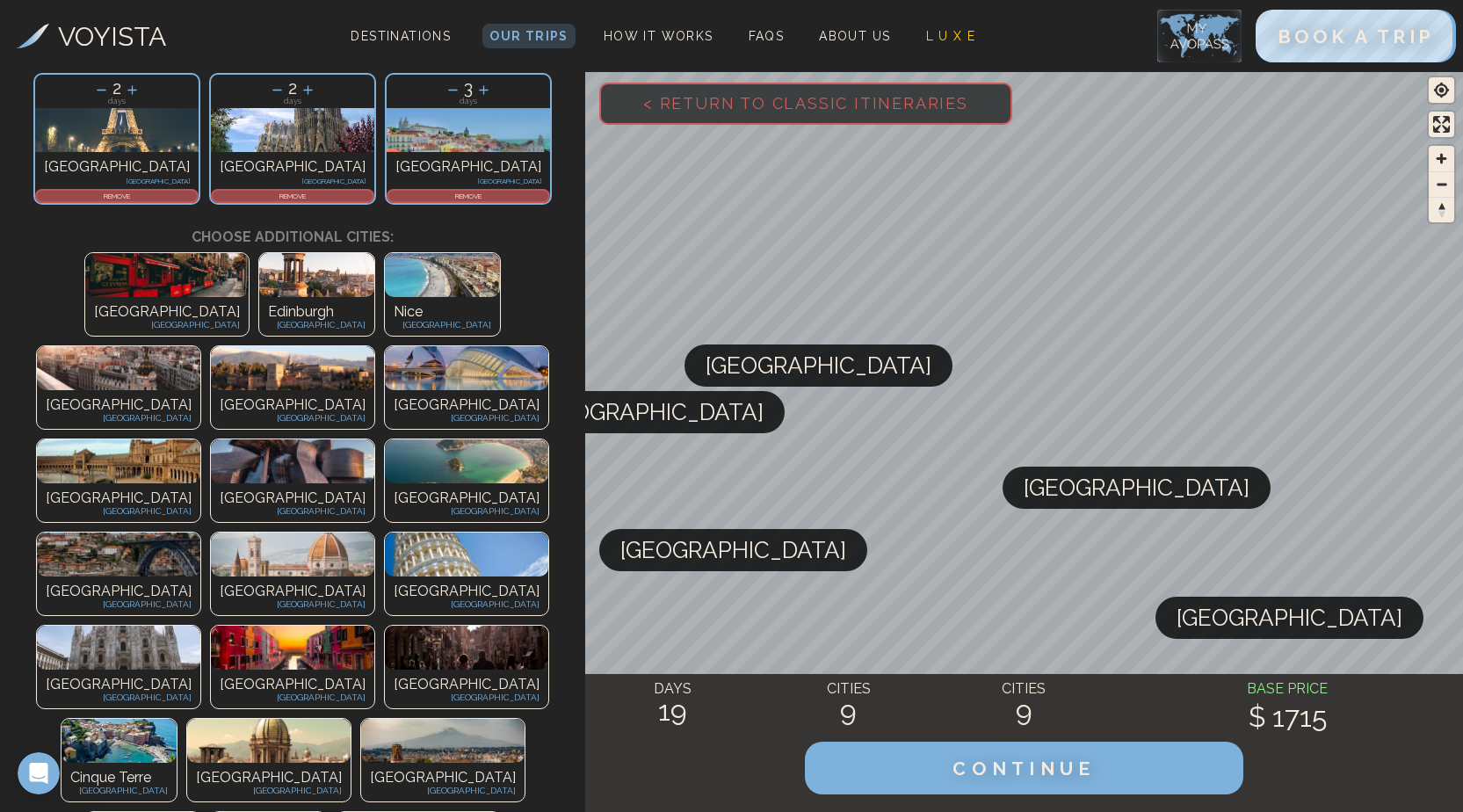
scroll to position [439, 0]
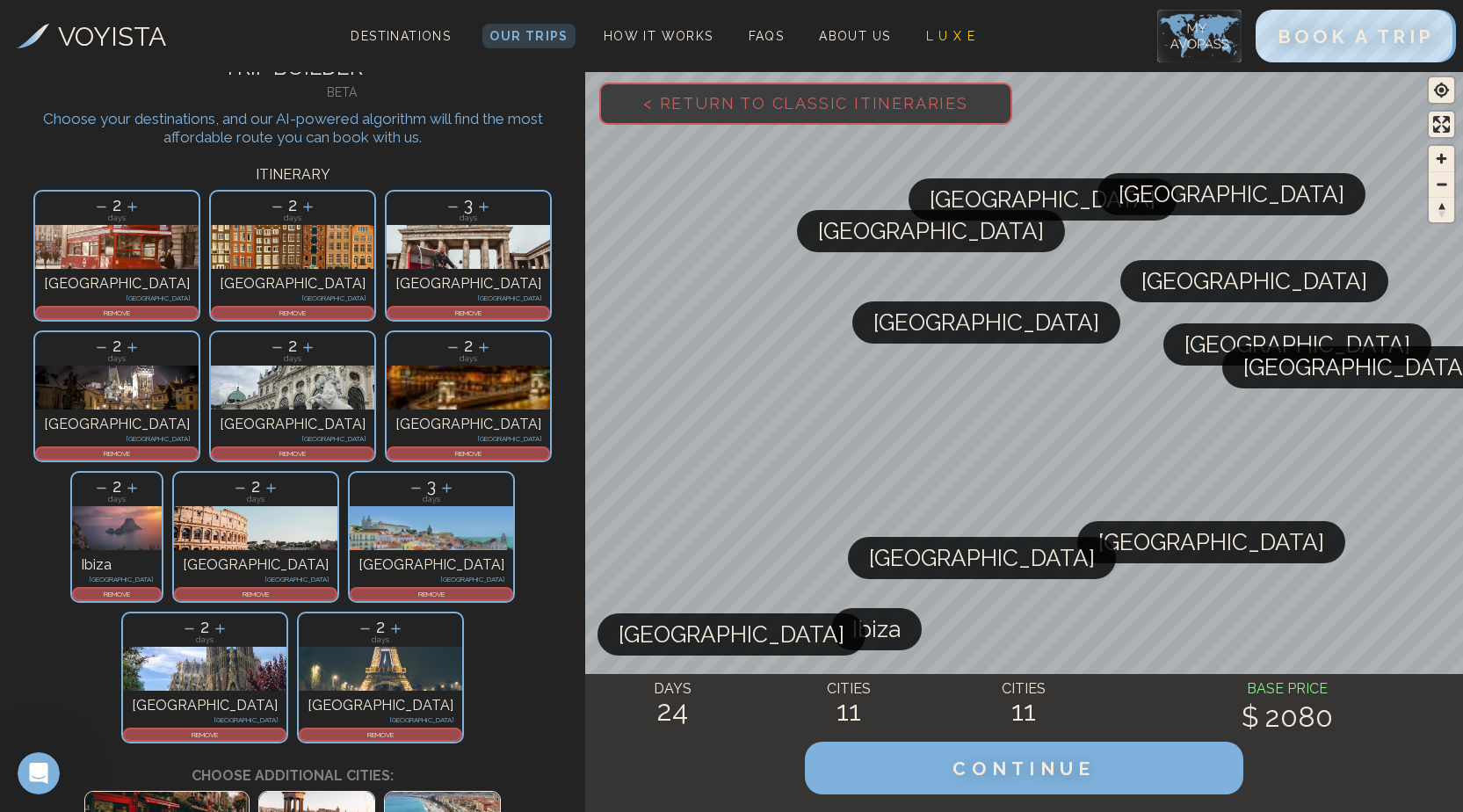
scroll to position [0, 0]
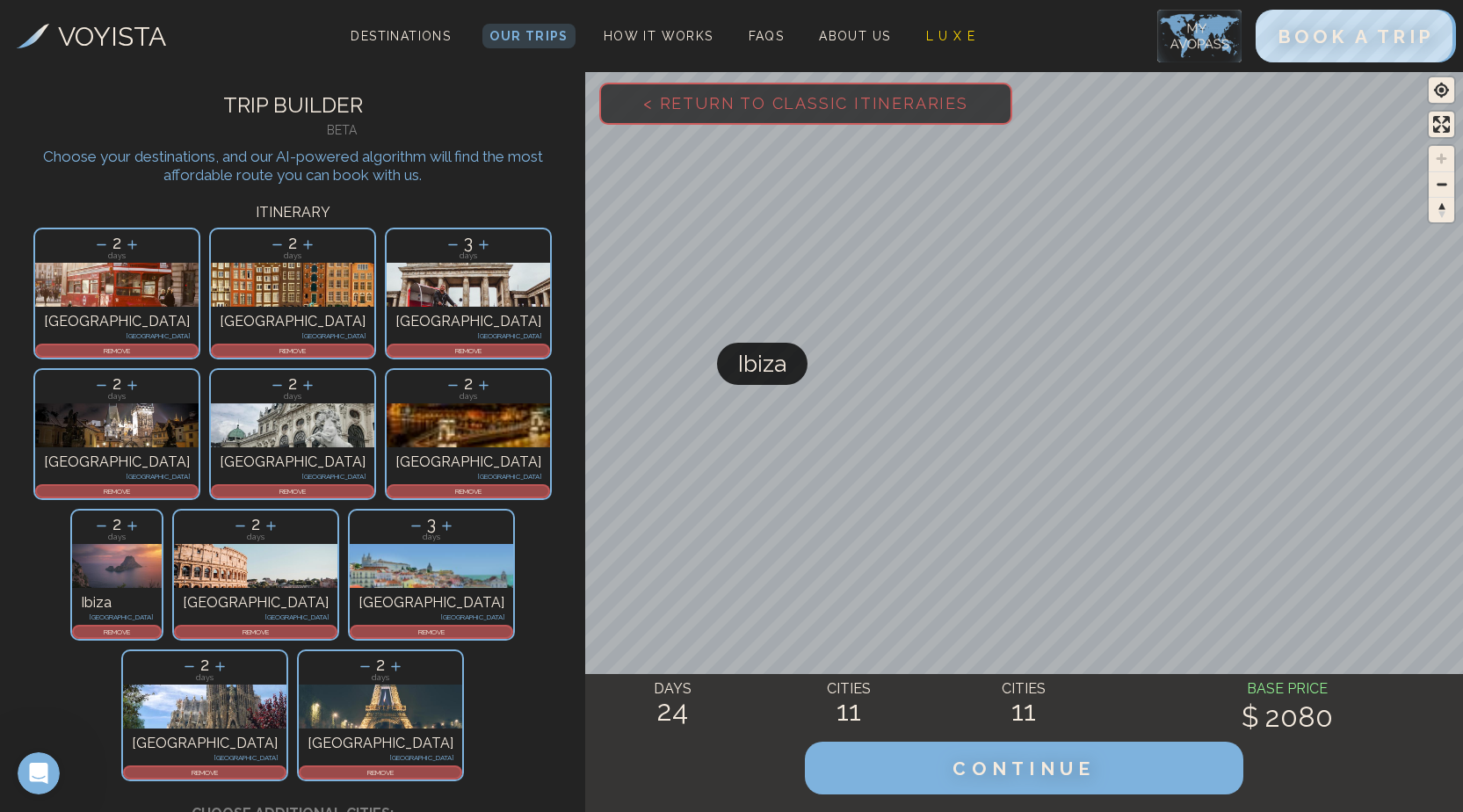
click at [135, 626] on p "REMOVE" at bounding box center [117, 631] width 86 height 10
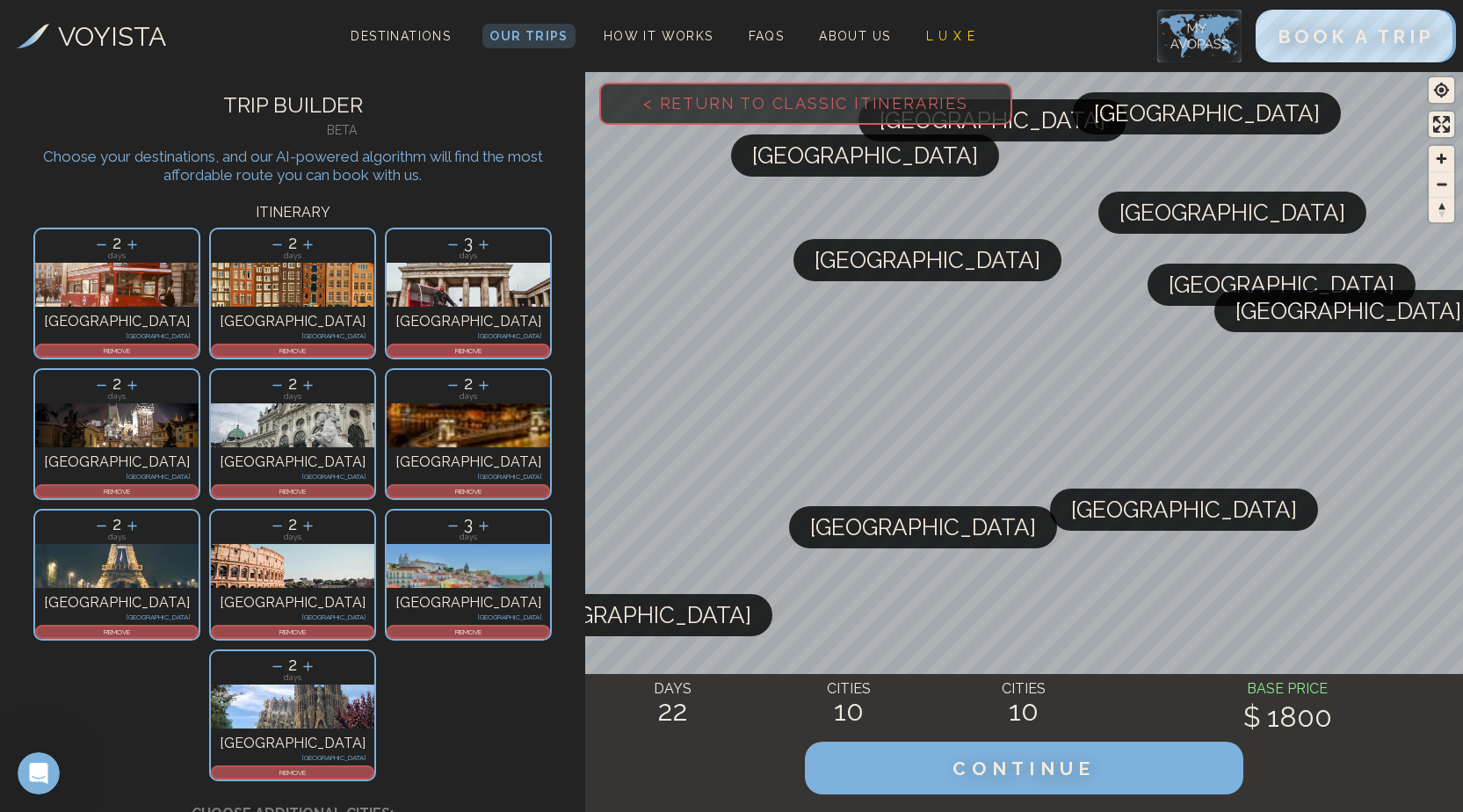
click at [444, 246] on icon at bounding box center [453, 245] width 18 height 18
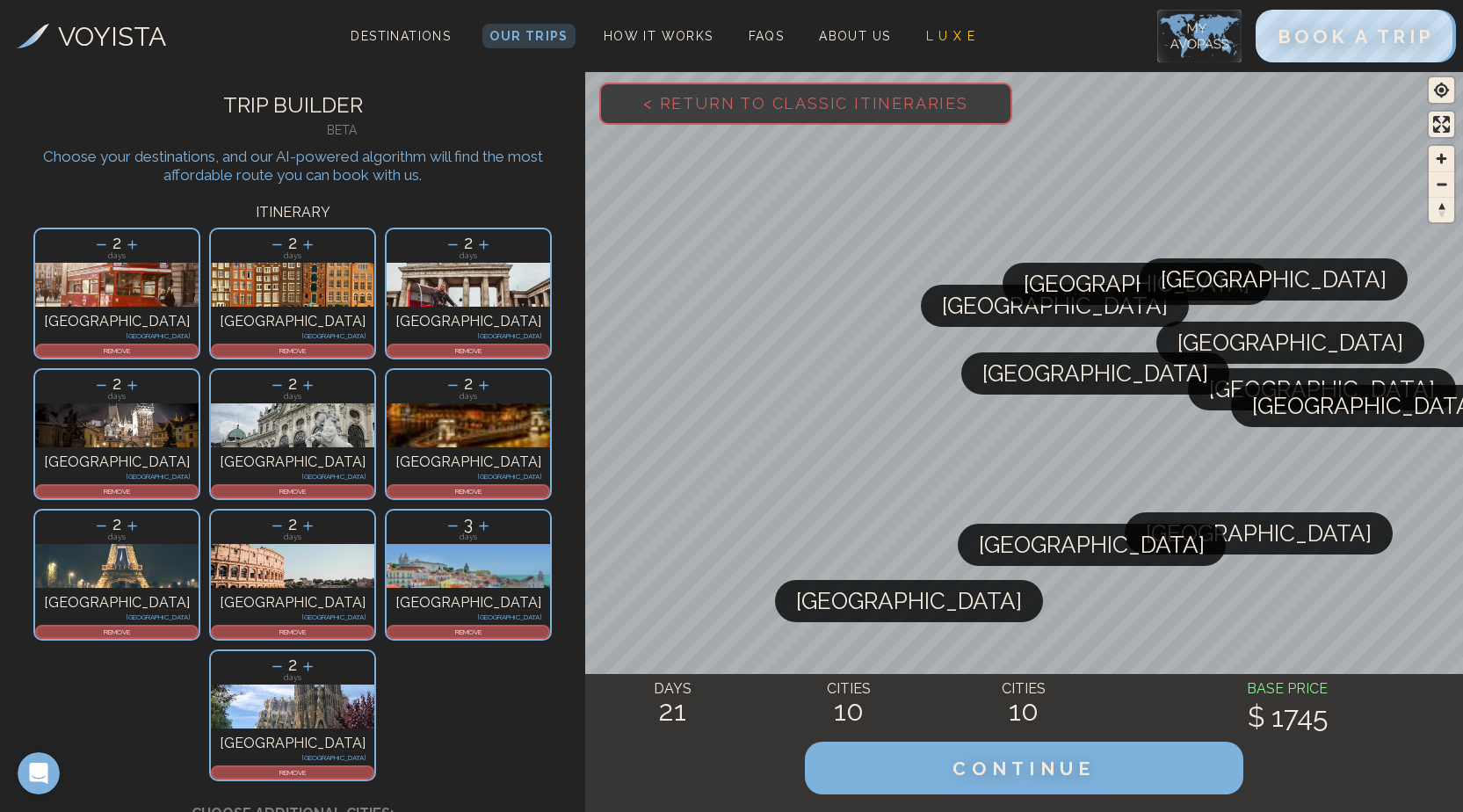
click at [373, 486] on p "REMOVE" at bounding box center [292, 490] width 160 height 10
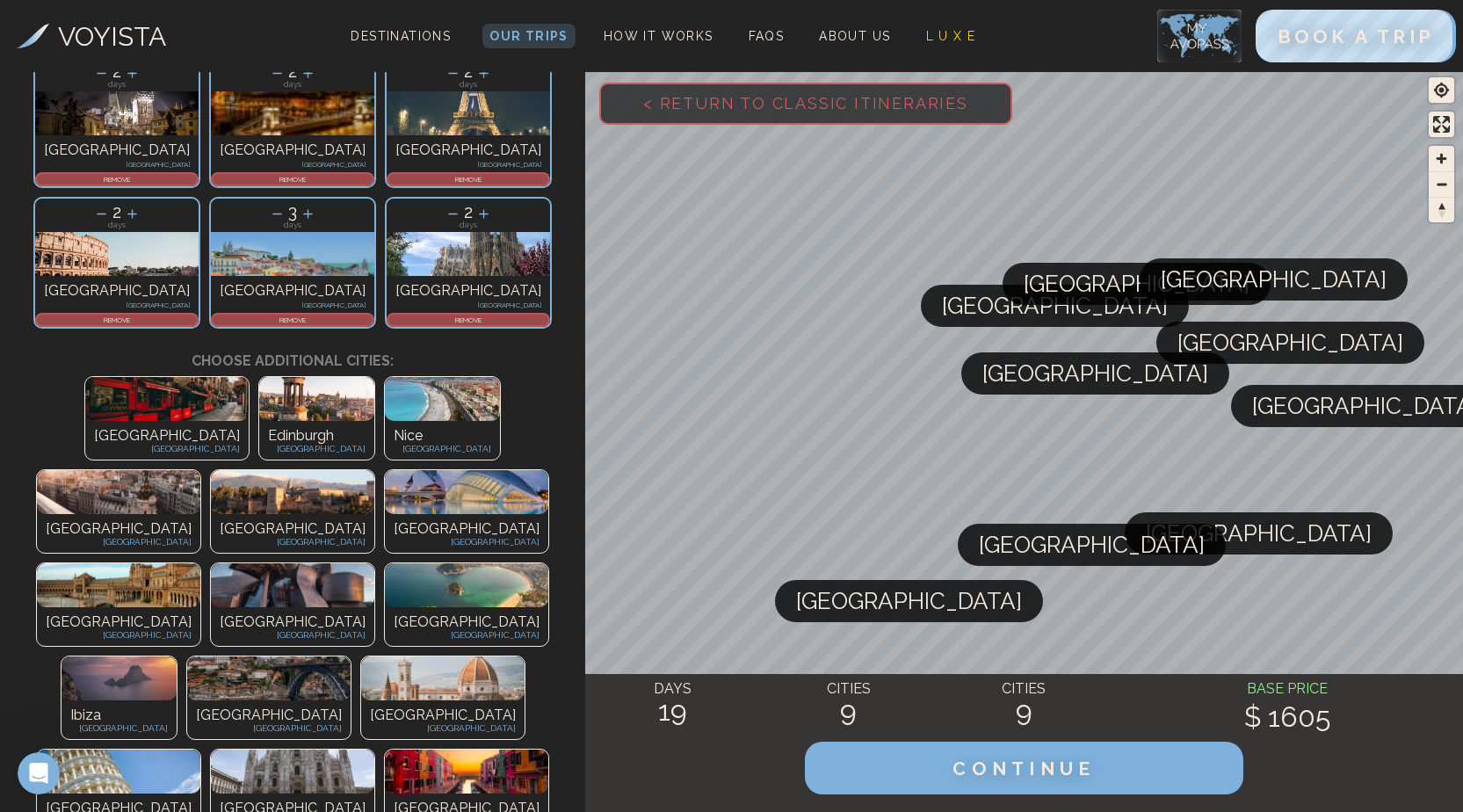
scroll to position [351, 0]
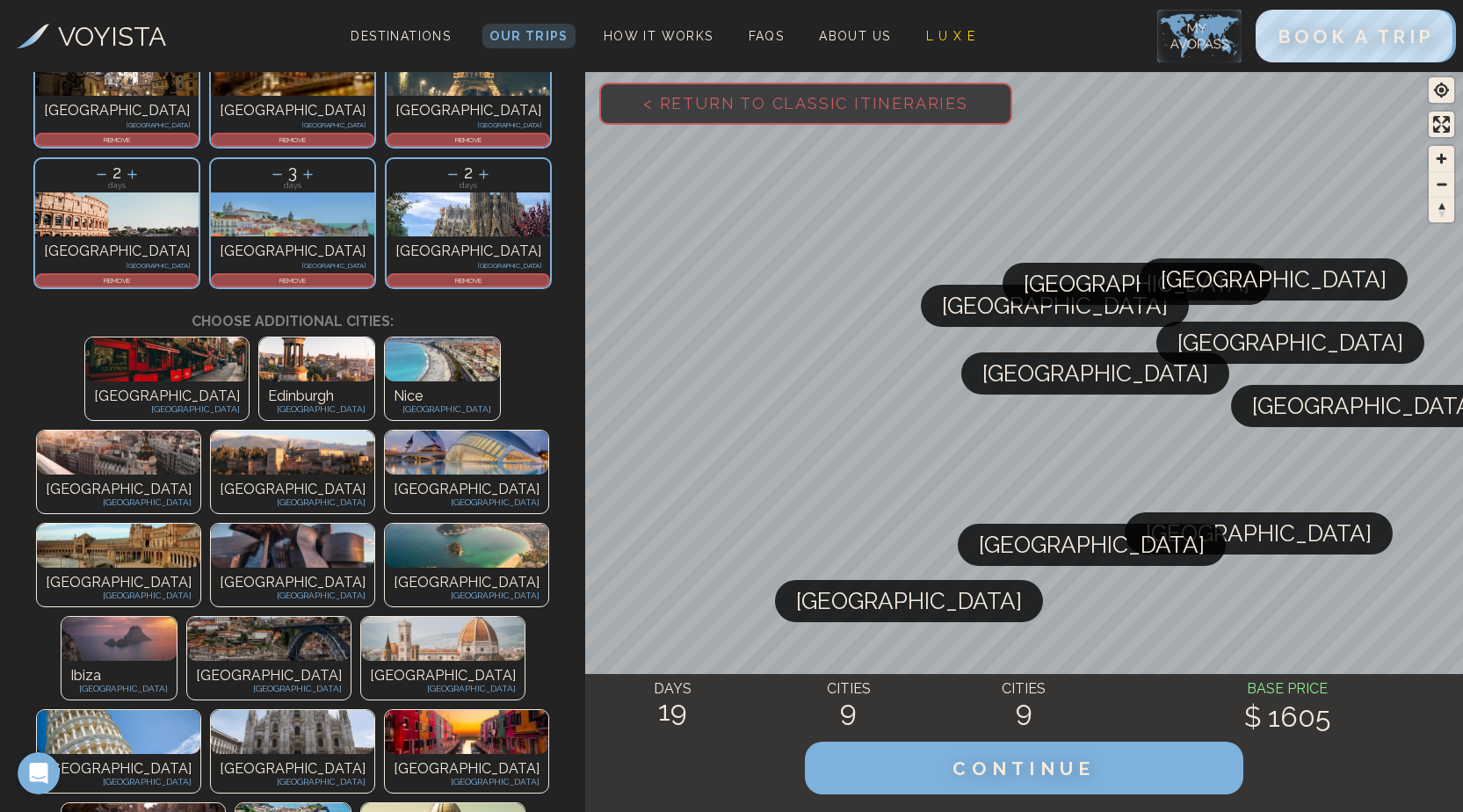
click at [407, 617] on img at bounding box center [442, 639] width 164 height 44
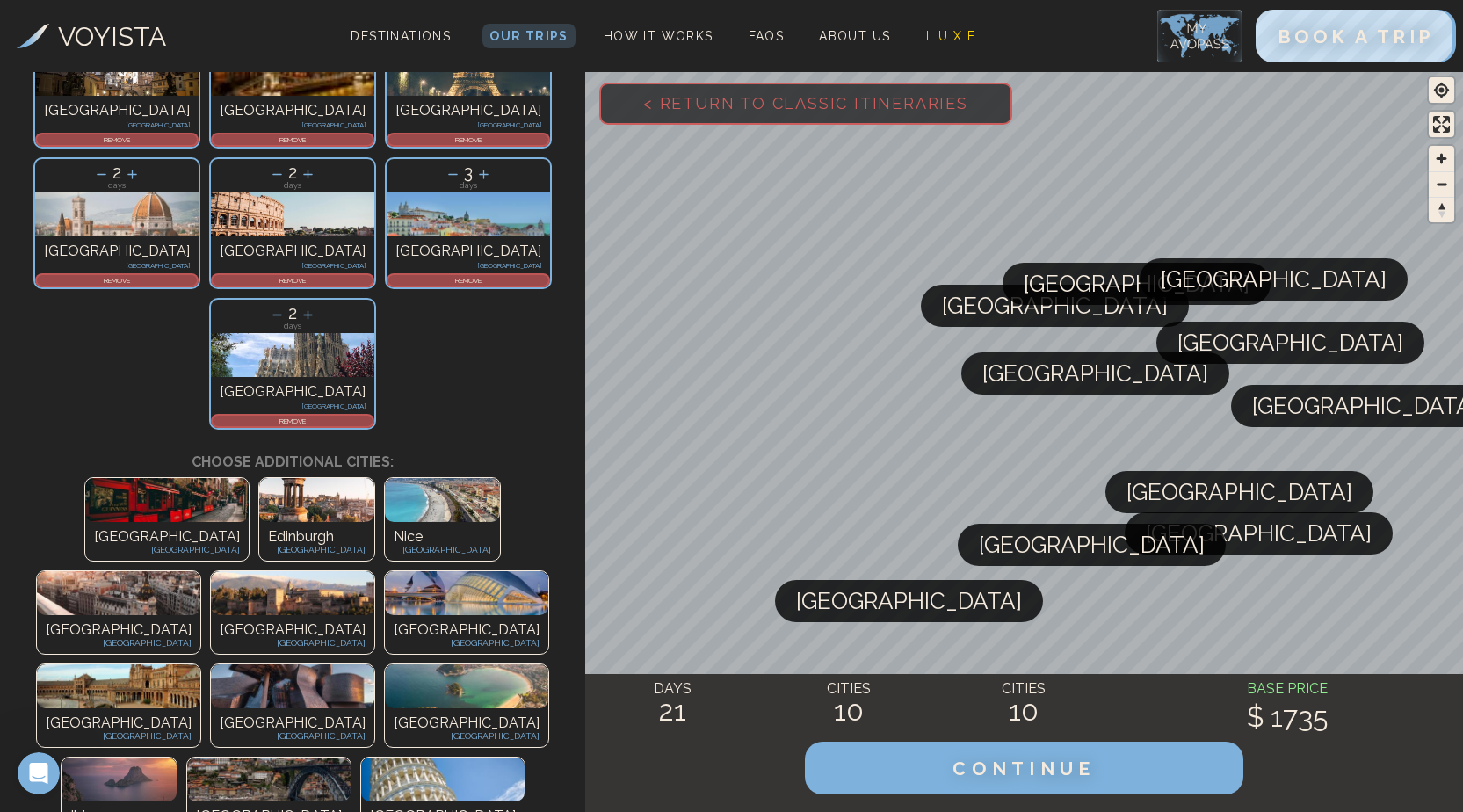
click at [361, 757] on img at bounding box center [442, 780] width 164 height 44
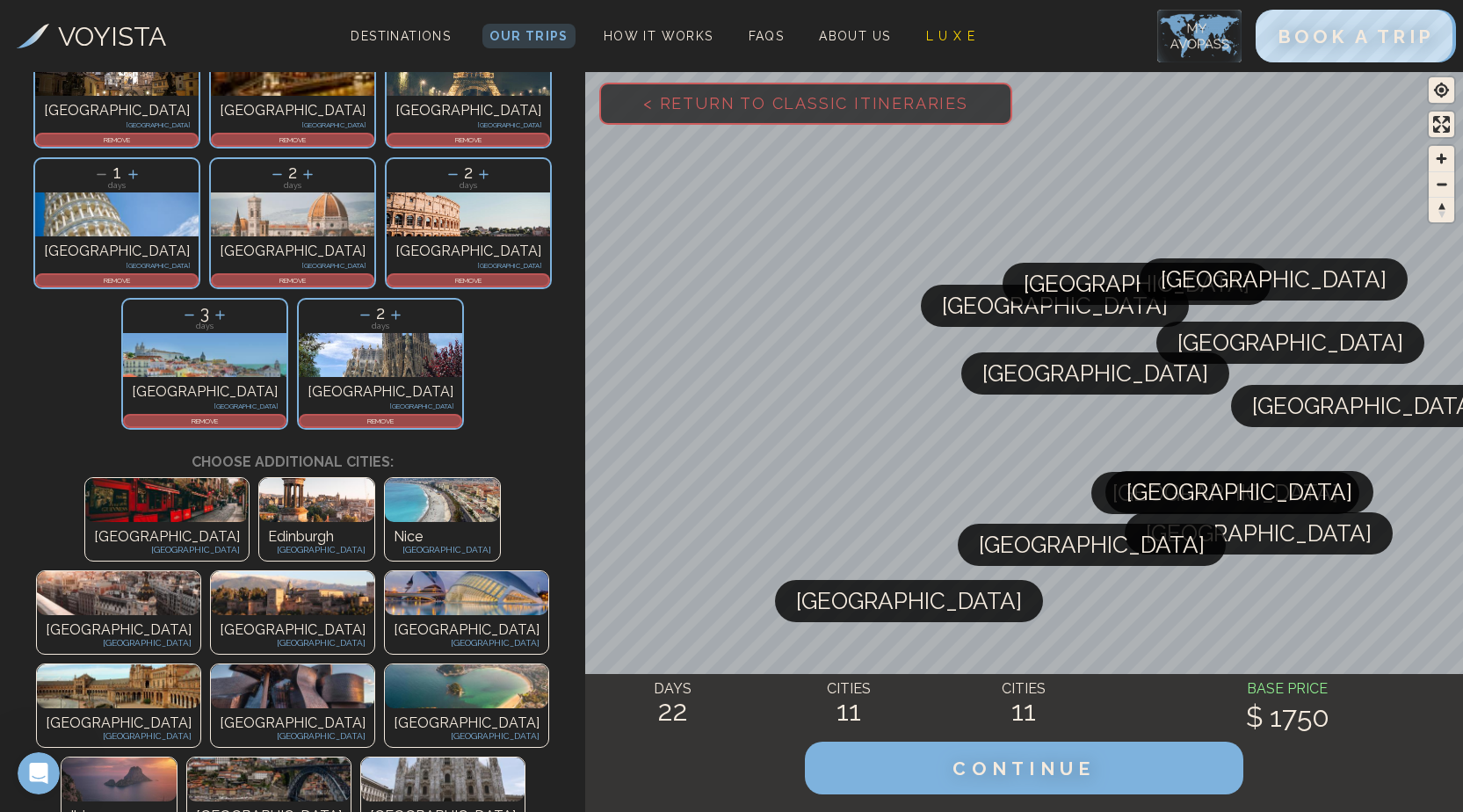
click at [145, 275] on p "REMOVE" at bounding box center [117, 279] width 160 height 10
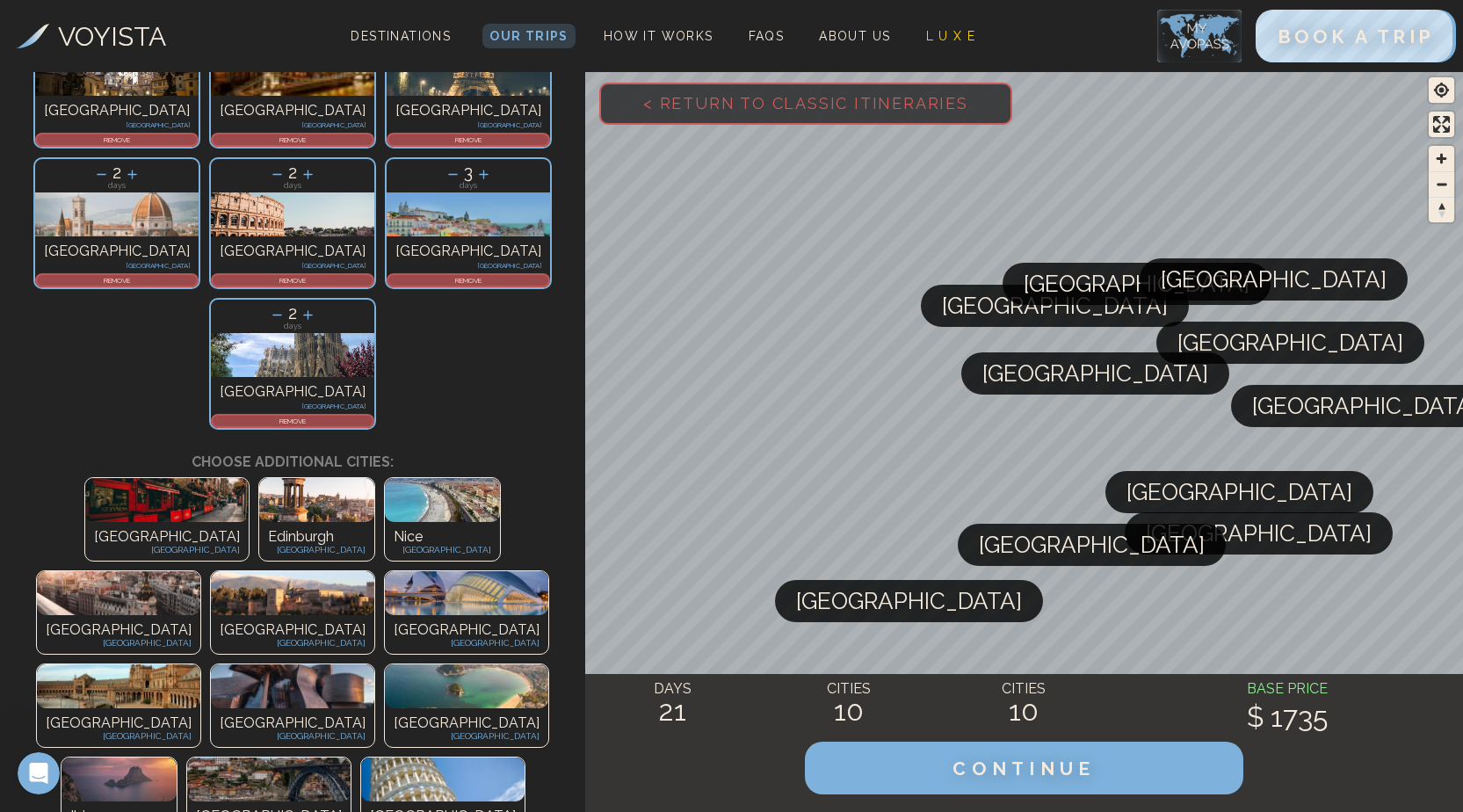
click at [361, 757] on img at bounding box center [442, 780] width 164 height 44
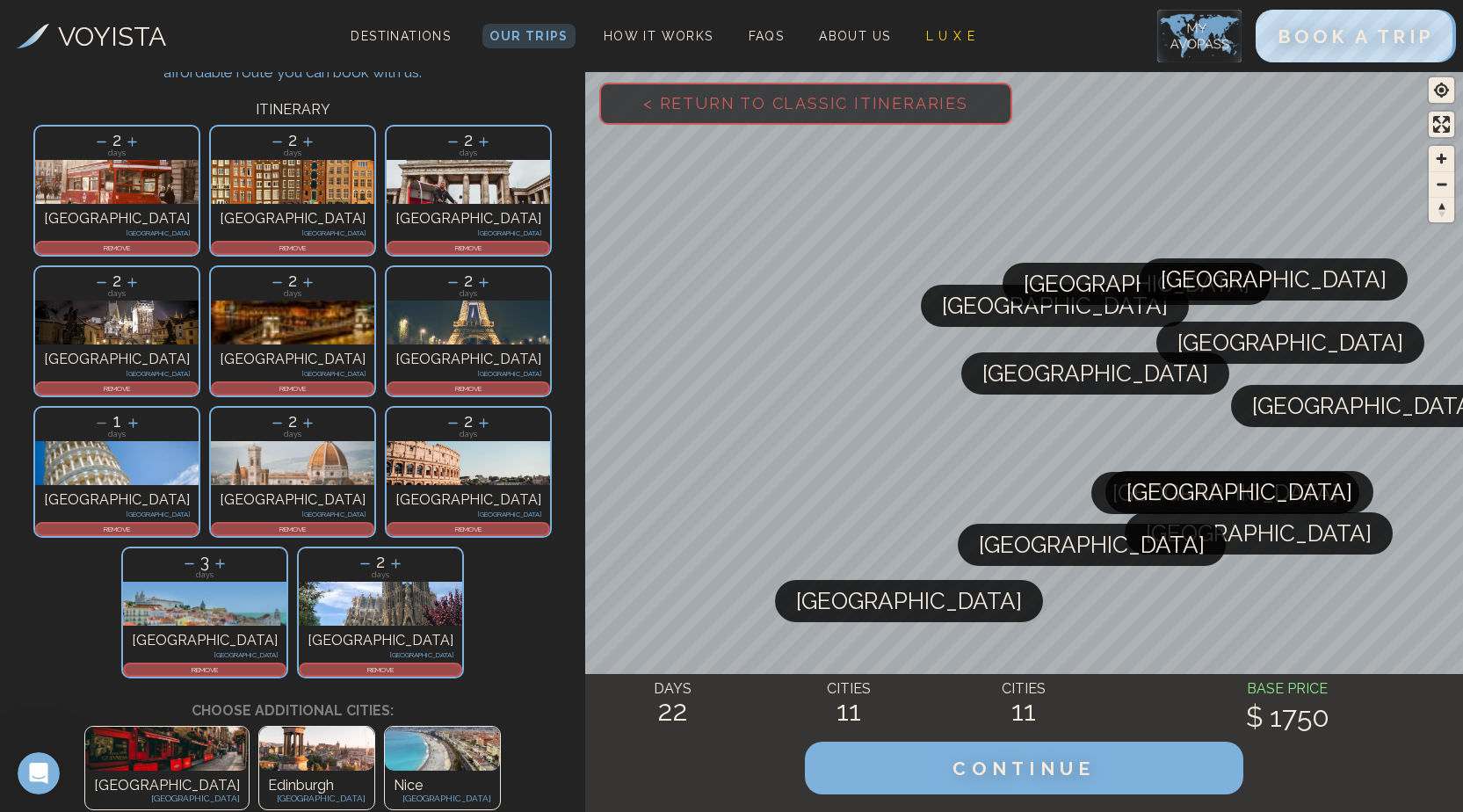
scroll to position [0, 0]
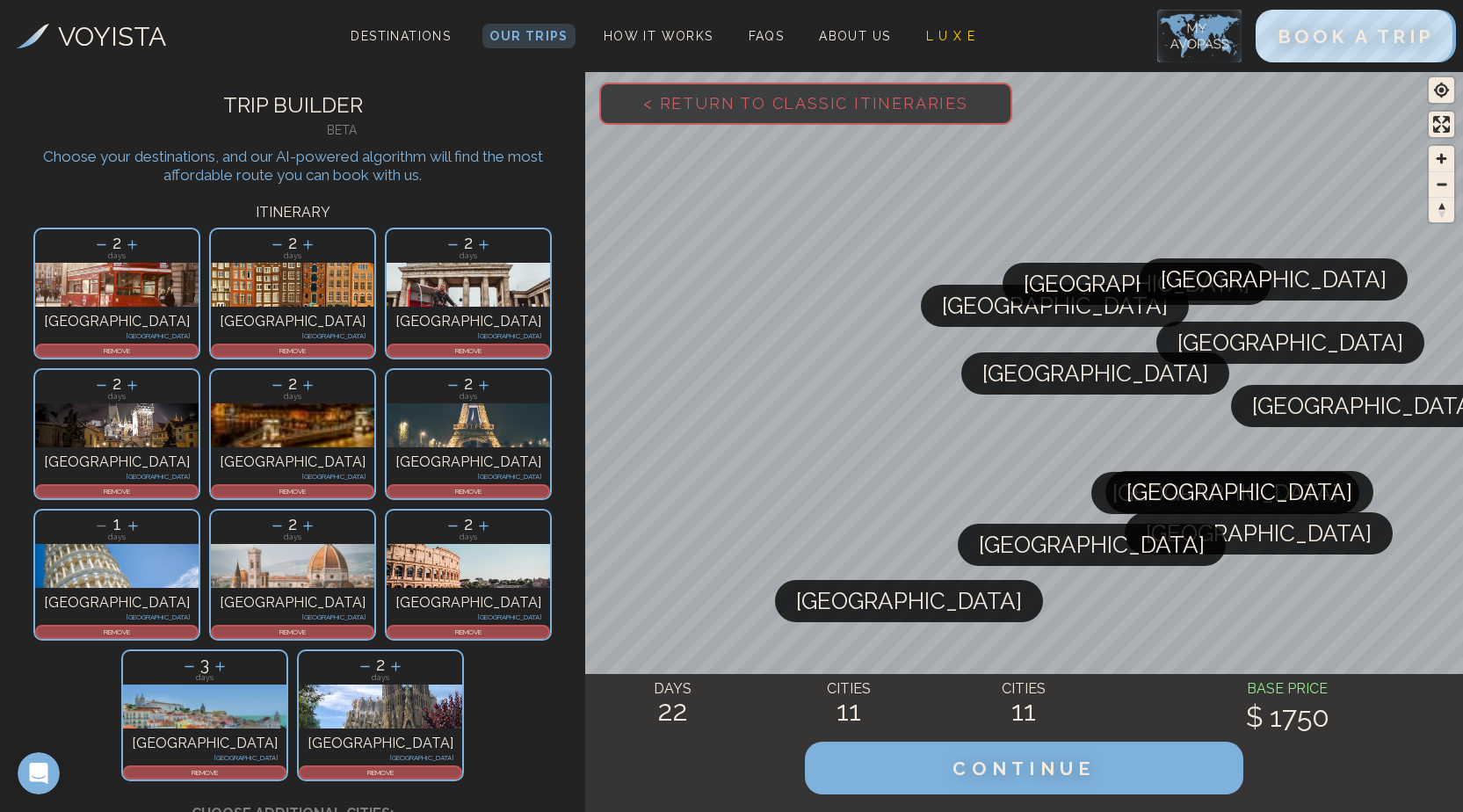
click at [268, 241] on icon at bounding box center [277, 245] width 18 height 18
click at [444, 241] on icon at bounding box center [453, 245] width 18 height 18
click at [287, 376] on icon at bounding box center [277, 386] width 18 height 18
click at [480, 244] on icon at bounding box center [485, 244] width 9 height 9
click at [268, 517] on icon at bounding box center [277, 526] width 18 height 18
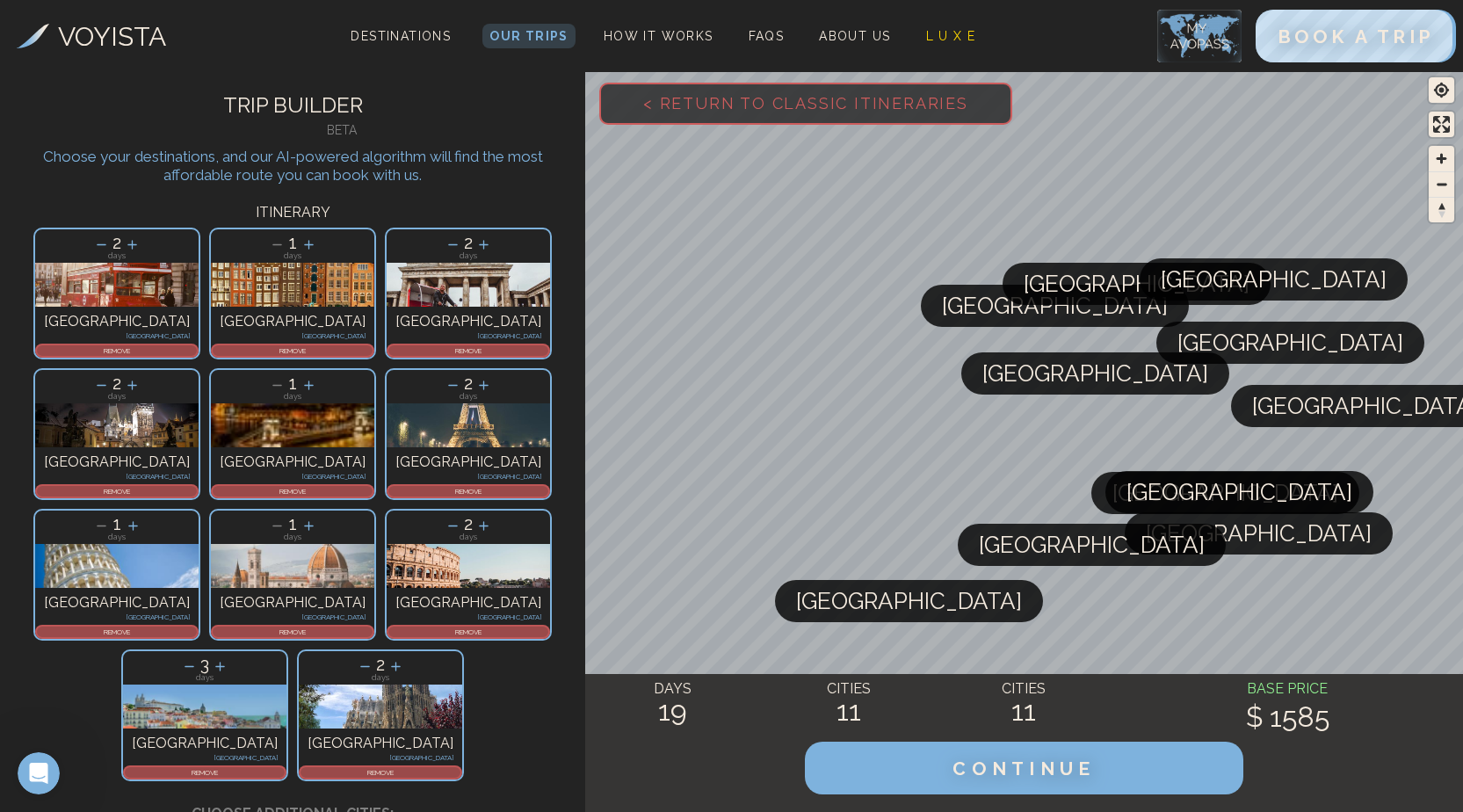
click at [405, 658] on icon at bounding box center [396, 667] width 18 height 18
click at [404, 658] on icon at bounding box center [395, 667] width 18 height 18
click at [405, 658] on icon at bounding box center [396, 667] width 18 height 18
click at [375, 658] on icon at bounding box center [366, 667] width 18 height 18
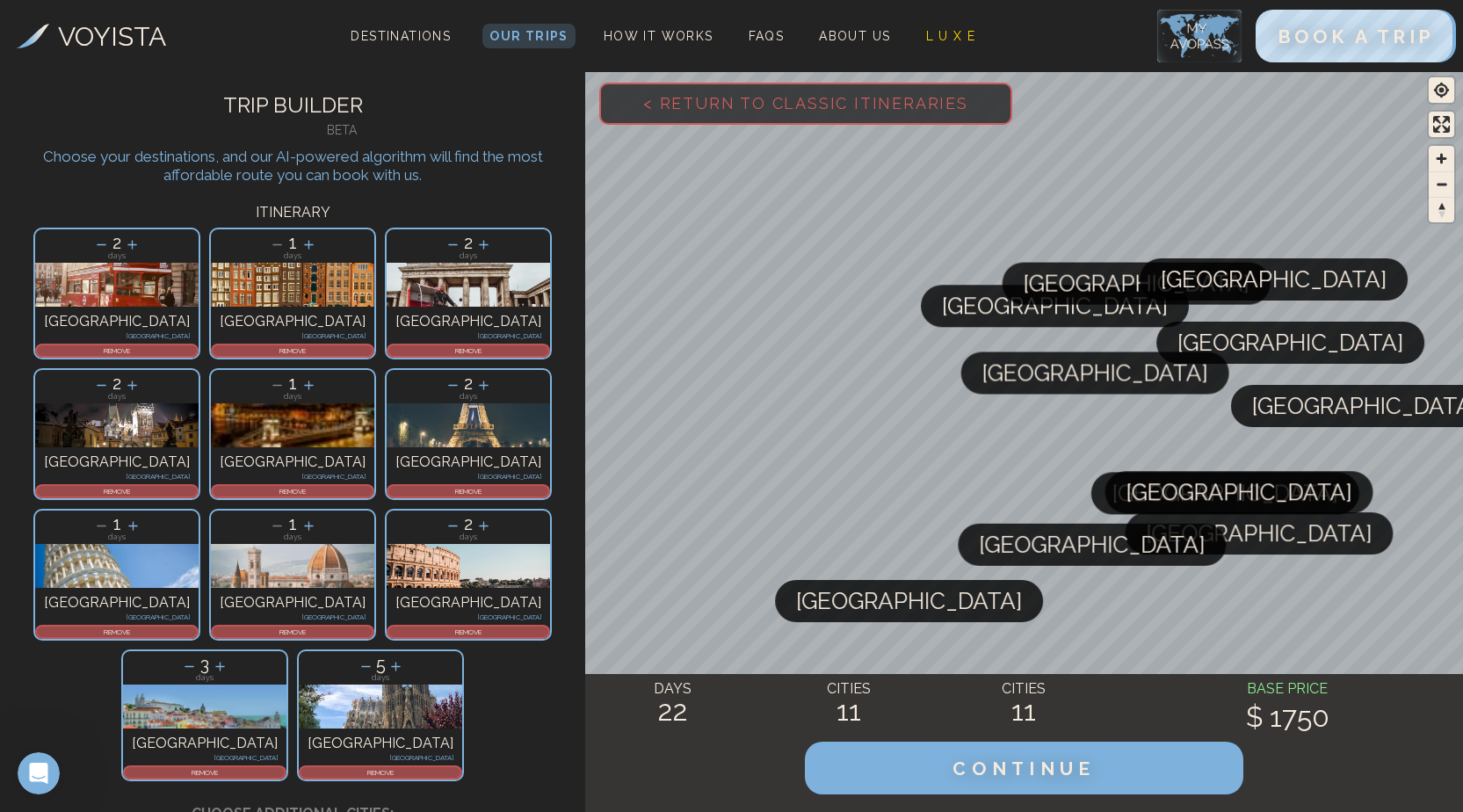
click at [375, 658] on icon at bounding box center [366, 667] width 18 height 18
click at [375, 658] on icon at bounding box center [365, 667] width 18 height 18
click at [194, 666] on icon at bounding box center [190, 666] width 9 height 1
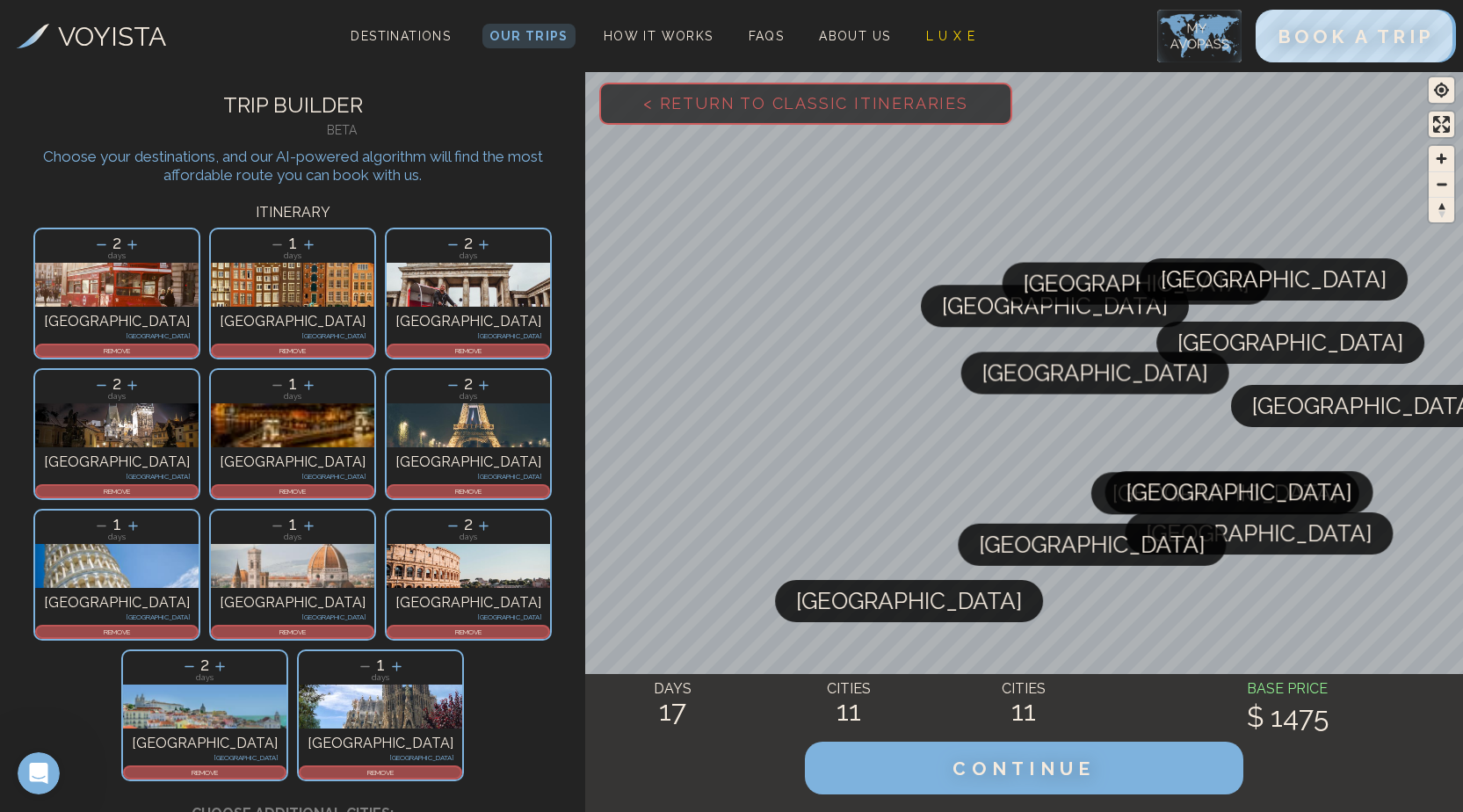
click at [194, 666] on icon at bounding box center [190, 666] width 9 height 1
click at [230, 658] on icon at bounding box center [221, 667] width 18 height 18
click at [229, 658] on icon at bounding box center [220, 667] width 18 height 18
click at [401, 661] on icon at bounding box center [397, 666] width 9 height 9
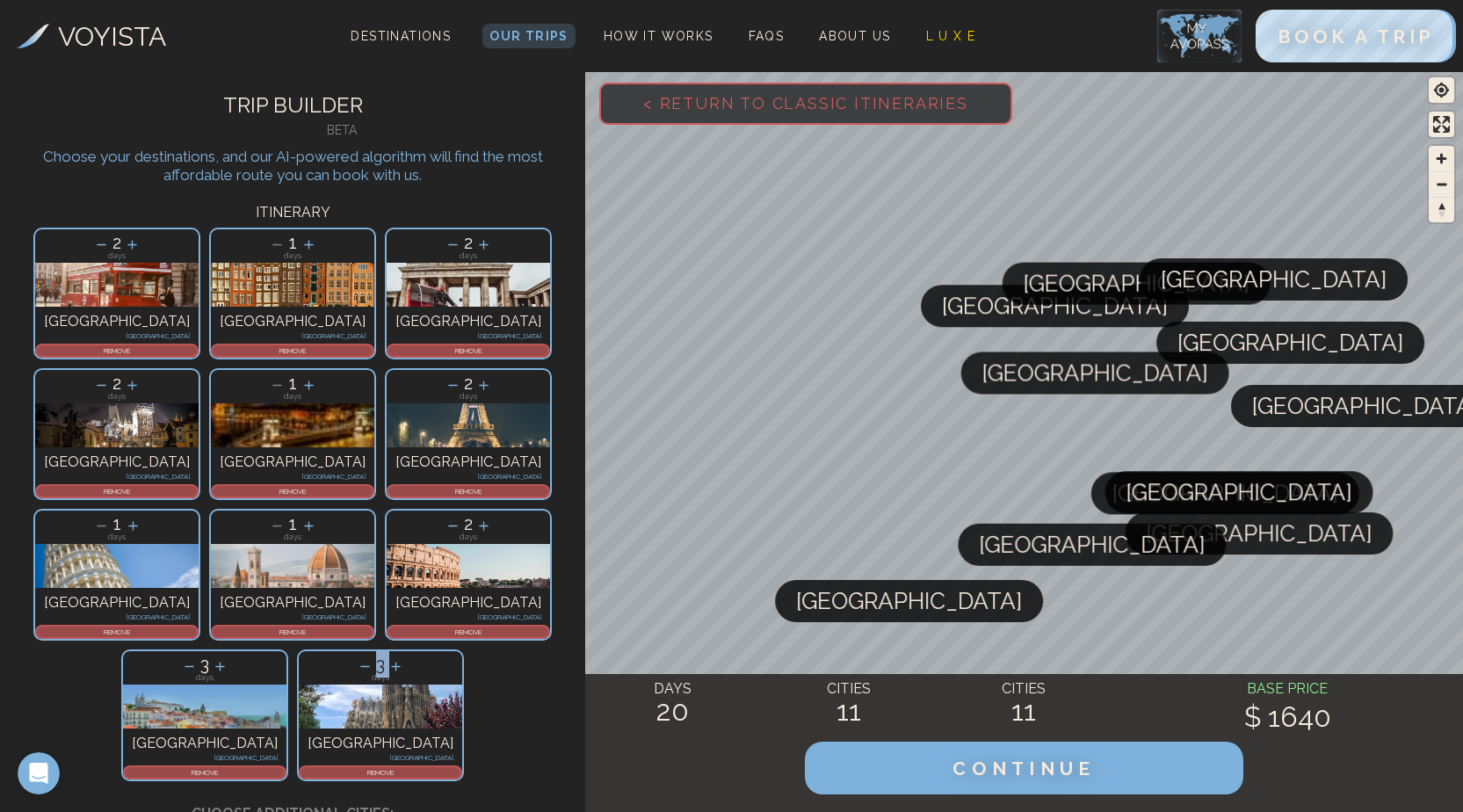
click at [400, 661] on icon at bounding box center [396, 666] width 9 height 9
drag, startPoint x: 462, startPoint y: 385, endPoint x: 434, endPoint y: 386, distance: 28.0
click at [371, 666] on icon at bounding box center [365, 666] width 9 height 1
click at [459, 767] on p "REMOVE" at bounding box center [380, 771] width 160 height 10
